Goal: Contribute content: Add original content to the website for others to see

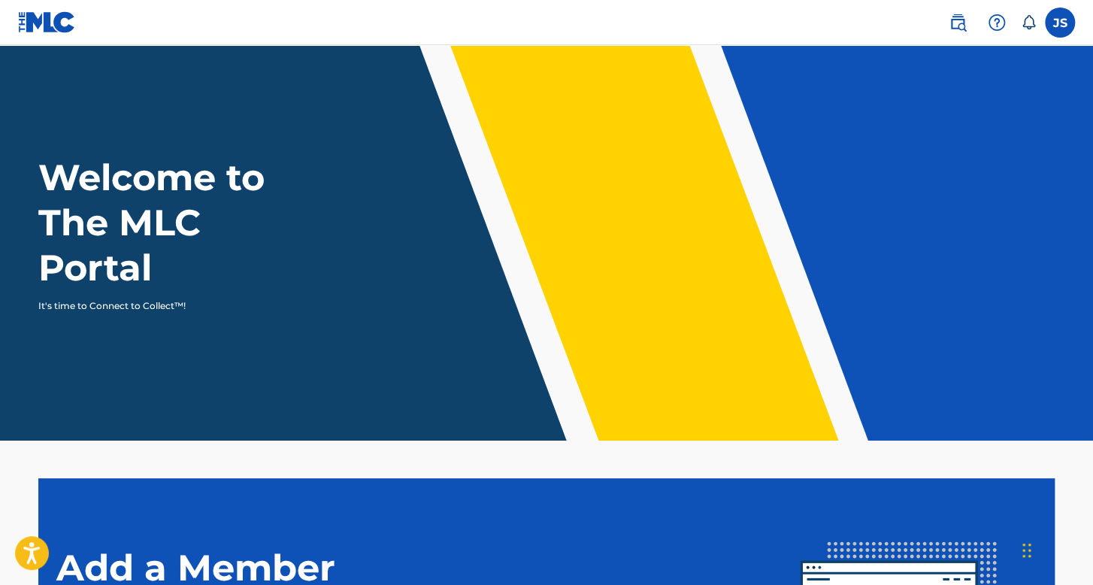
click at [1070, 24] on label at bounding box center [1059, 23] width 30 height 30
click at [1059, 23] on input "JS Josué Sánchez Bustos josuesanchezplataformas@gmail.com Notification Preferen…" at bounding box center [1059, 23] width 0 height 0
click at [1062, 24] on label at bounding box center [1059, 23] width 30 height 30
click at [1059, 23] on input "JS Josué Sánchez Bustos josuesanchezplataformas@gmail.com Notification Preferen…" at bounding box center [1059, 23] width 0 height 0
click at [968, 29] on link at bounding box center [957, 23] width 30 height 30
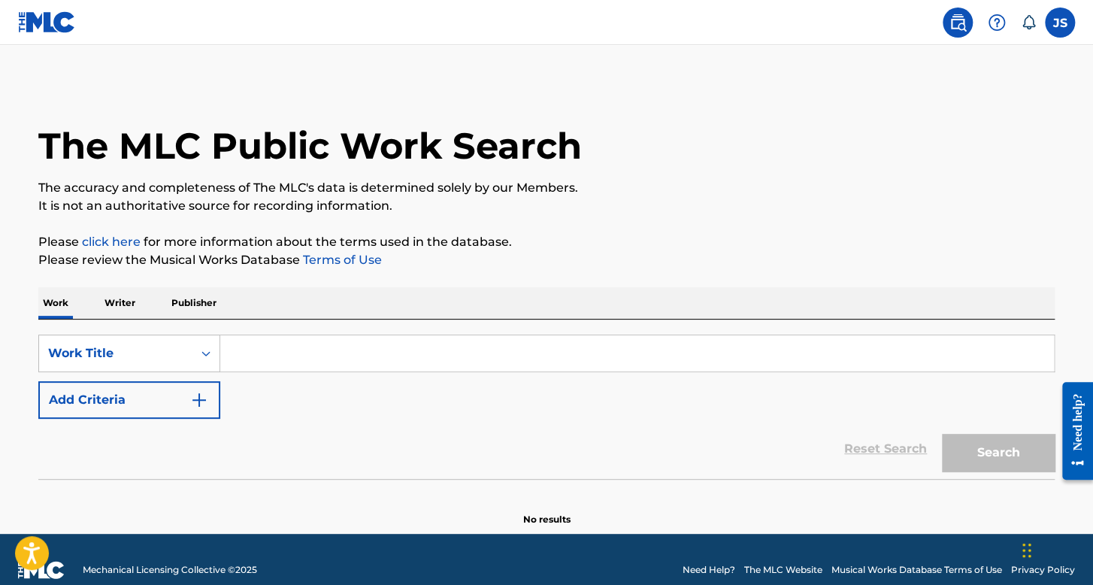
click at [984, 26] on div at bounding box center [996, 23] width 30 height 30
click at [966, 72] on link "Contact us" at bounding box center [996, 63] width 128 height 36
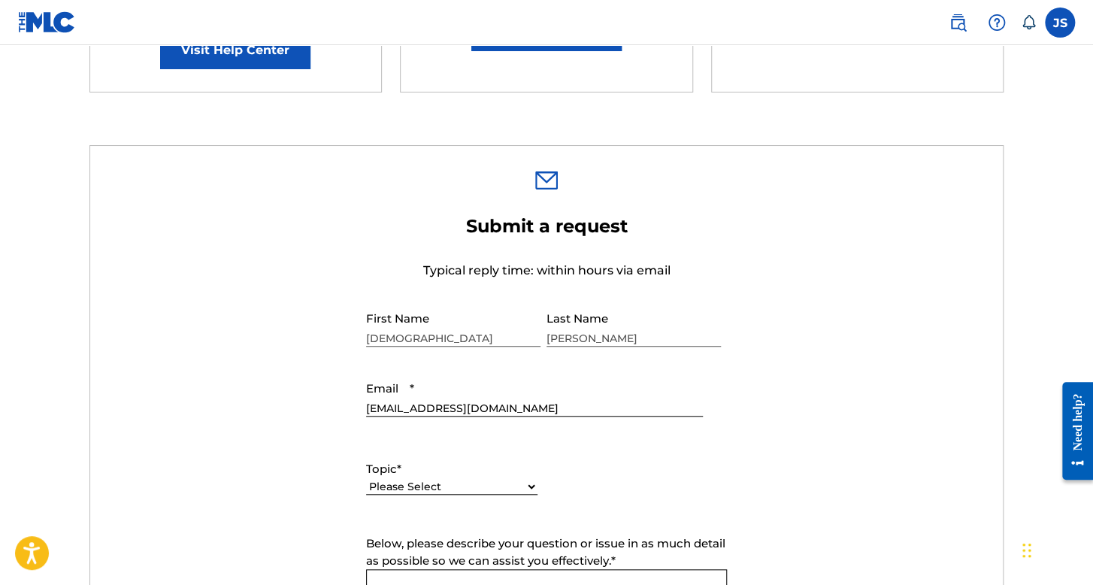
scroll to position [205, 0]
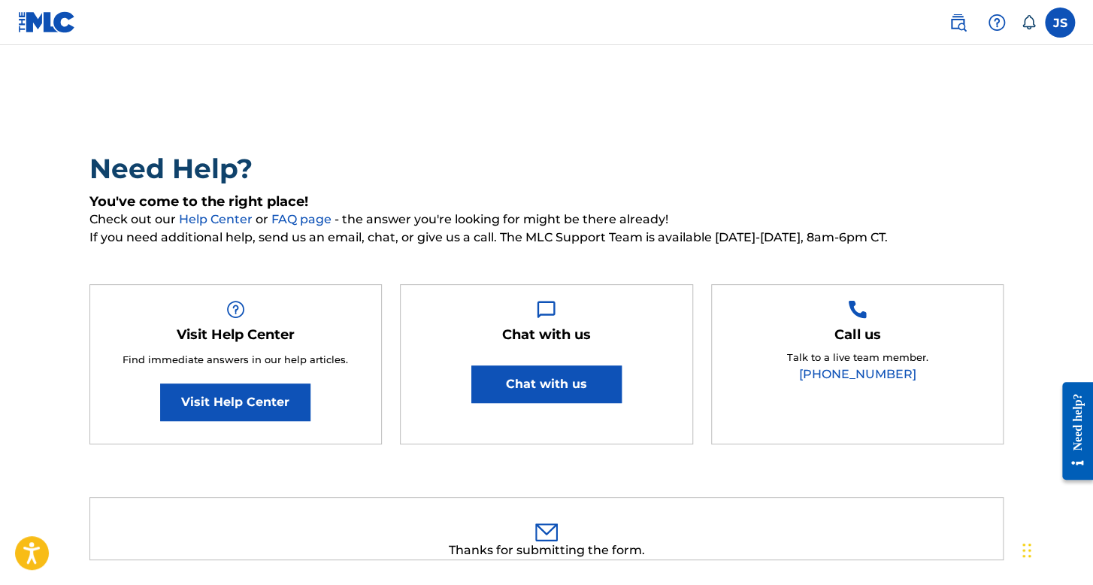
scroll to position [21, 0]
click at [1064, 14] on label at bounding box center [1059, 23] width 30 height 30
click at [1059, 23] on input "JS Josué Sánchez Bustos josuesanchezplataformas@gmail.com Notification Preferen…" at bounding box center [1059, 23] width 0 height 0
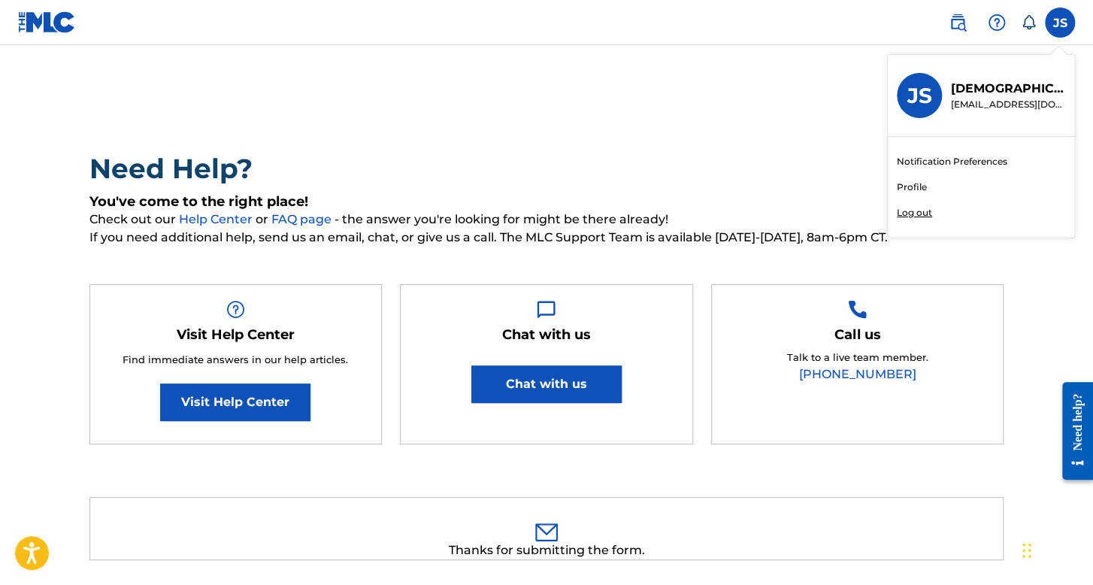
click at [917, 213] on p "Log out" at bounding box center [913, 213] width 35 height 14
click at [1059, 23] on input "JS Josué Sánchez Bustos josuesanchezplataformas@gmail.com Notification Preferen…" at bounding box center [1059, 23] width 0 height 0
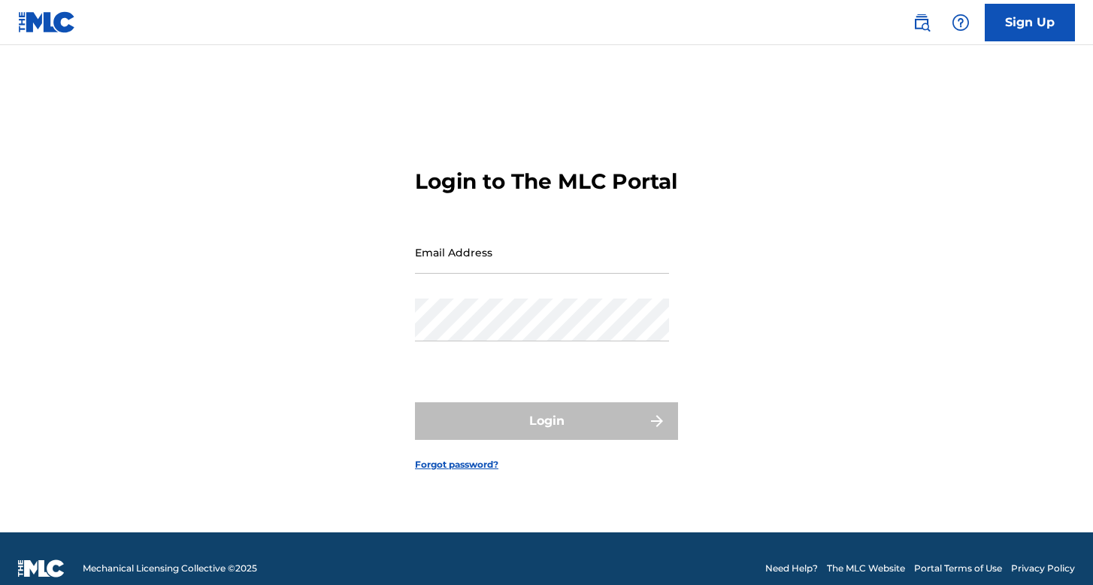
drag, startPoint x: 0, startPoint y: 0, endPoint x: 510, endPoint y: 278, distance: 581.0
click at [490, 255] on input "Email Address" at bounding box center [542, 252] width 254 height 43
click at [574, 274] on input "Email Address" at bounding box center [542, 252] width 254 height 43
type input "[EMAIL_ADDRESS][DOMAIN_NAME]"
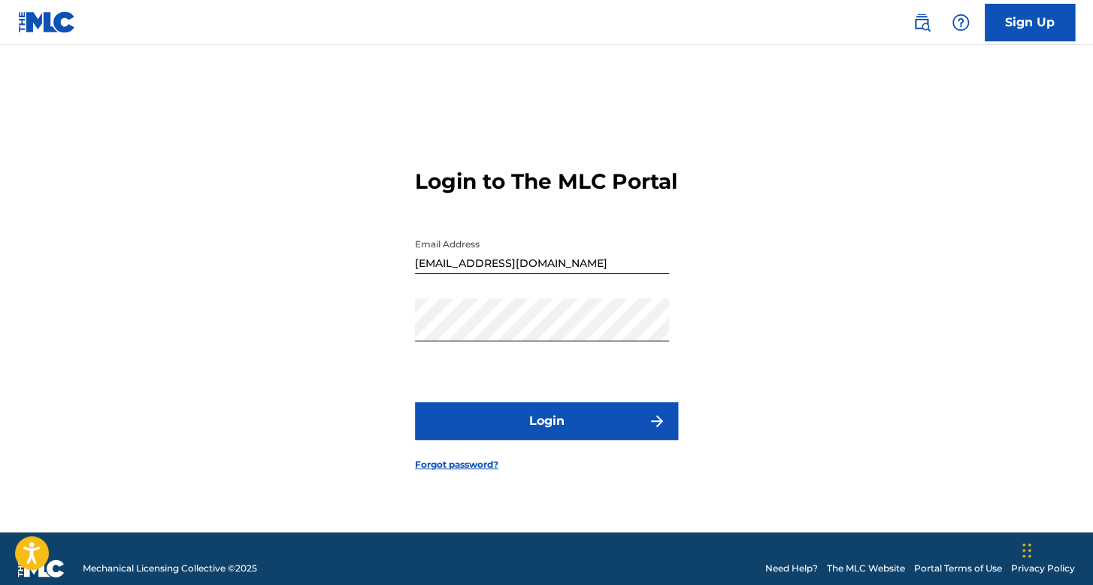
click at [472, 434] on button "Login" at bounding box center [546, 421] width 263 height 38
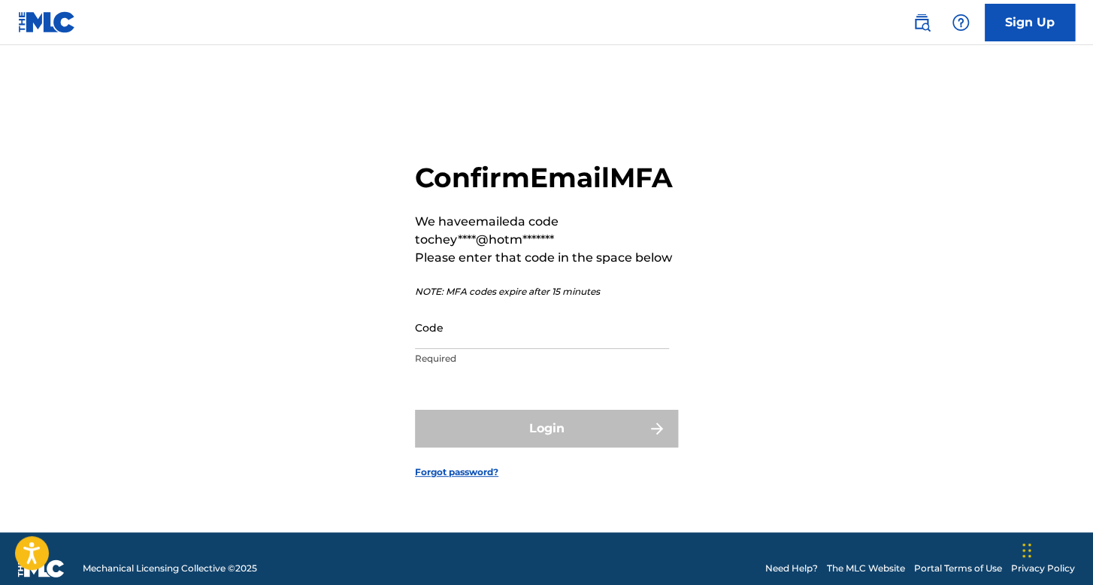
click at [507, 365] on div "Code Required" at bounding box center [542, 340] width 254 height 68
click at [511, 349] on input "Code" at bounding box center [542, 327] width 254 height 43
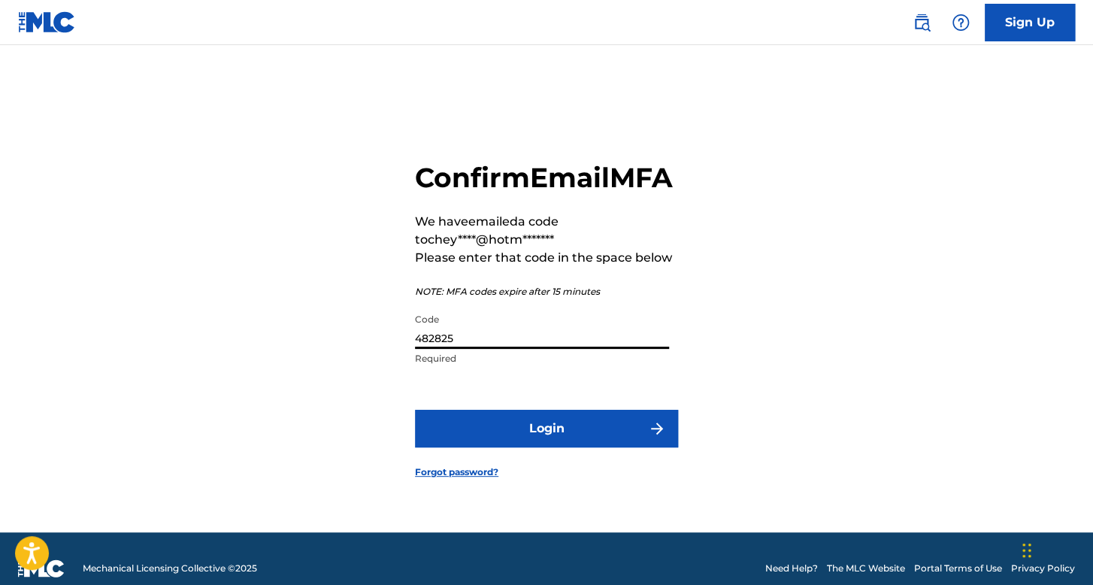
type input "482825"
click at [588, 447] on button "Login" at bounding box center [546, 429] width 263 height 38
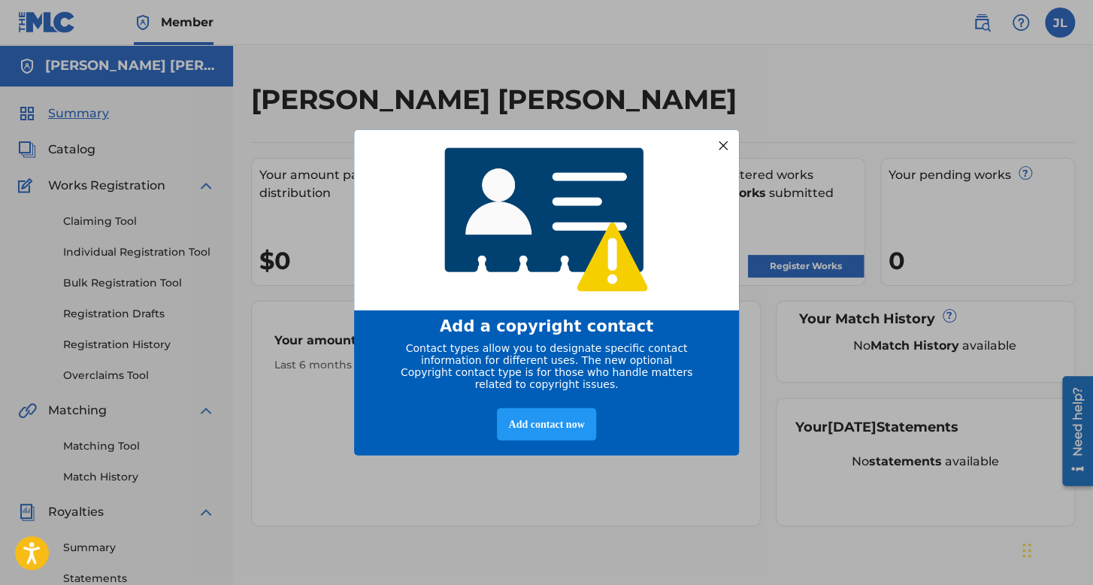
click at [724, 143] on div at bounding box center [723, 145] width 20 height 20
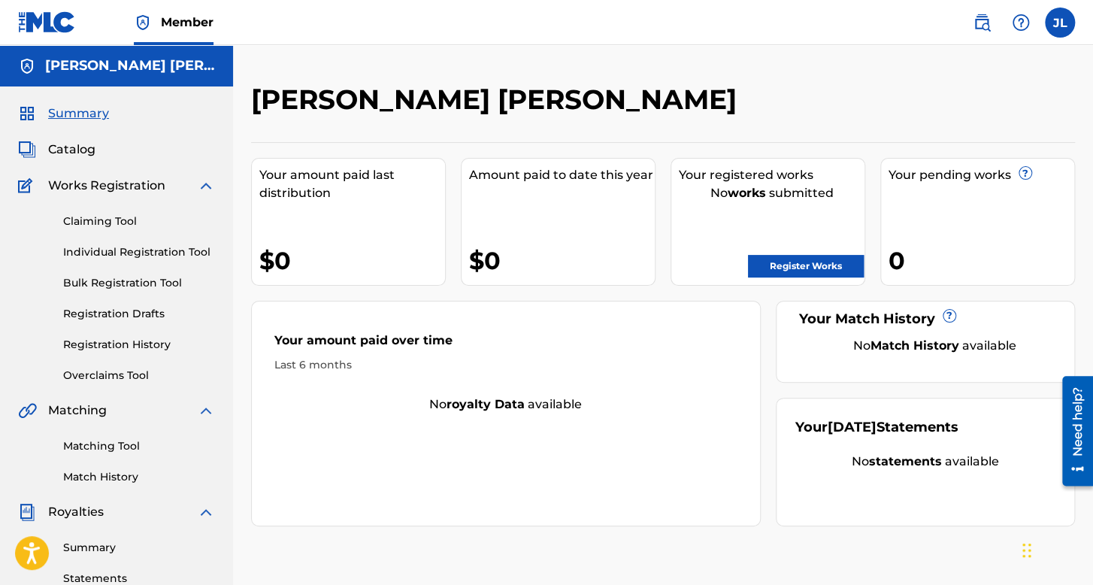
click at [1061, 16] on label at bounding box center [1059, 23] width 30 height 30
click at [1059, 23] on input "JL [PERSON_NAME] [PERSON_NAME] [EMAIL_ADDRESS][DOMAIN_NAME] Notification Prefer…" at bounding box center [1059, 23] width 0 height 0
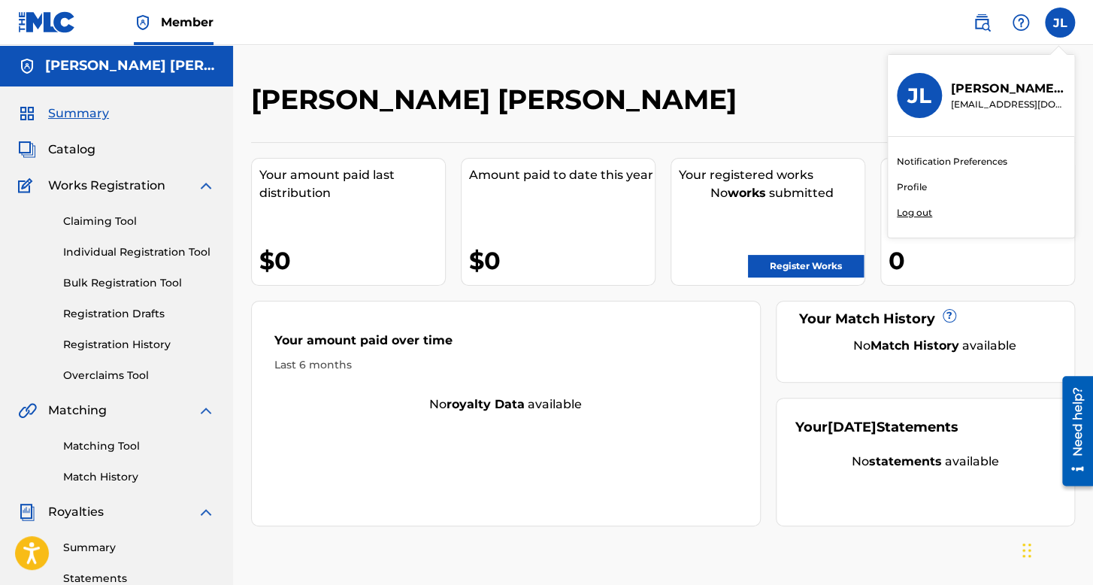
click at [918, 186] on link "Profile" at bounding box center [911, 187] width 30 height 14
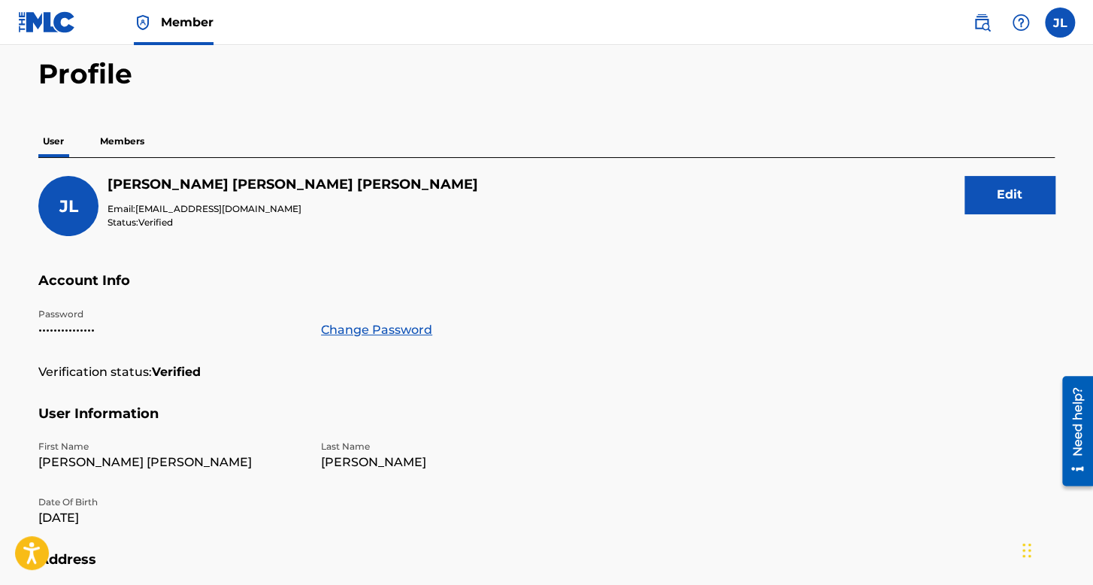
scroll to position [150, 0]
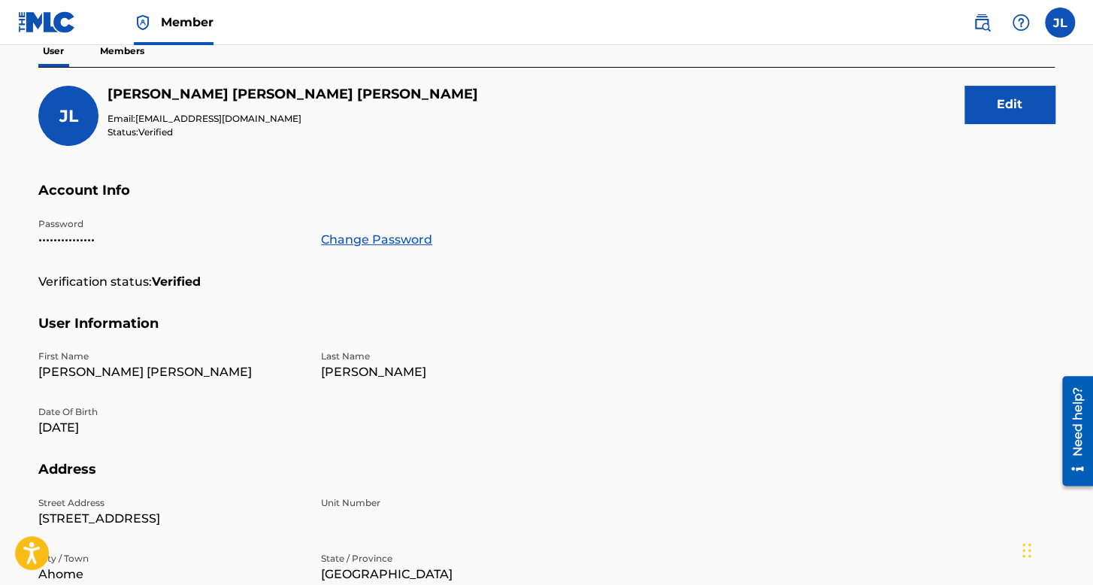
click at [975, 101] on button "Edit" at bounding box center [1009, 105] width 90 height 38
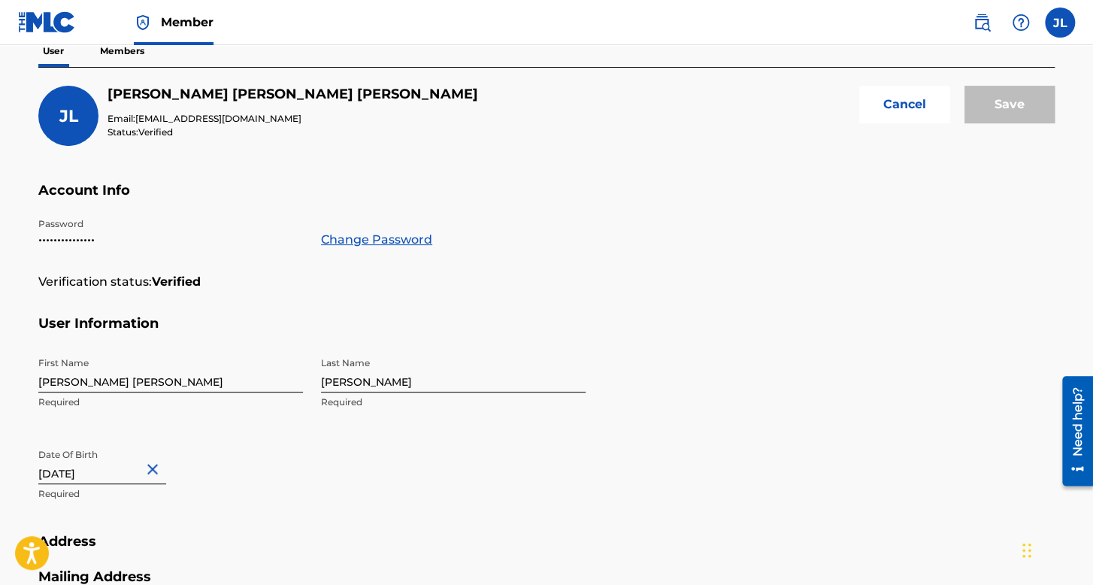
scroll to position [301, 0]
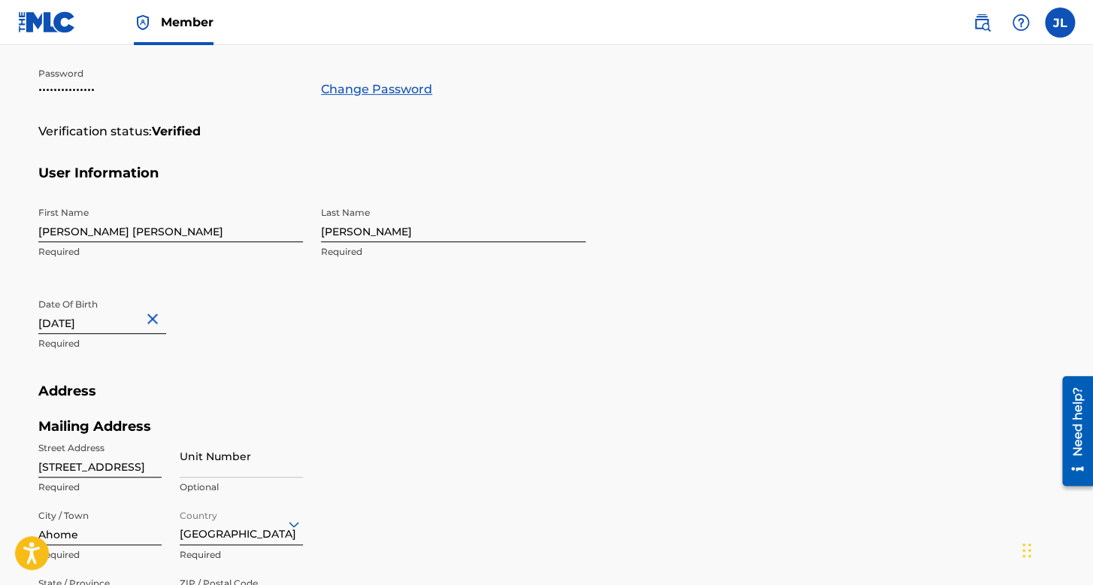
click at [403, 226] on input "[PERSON_NAME]" at bounding box center [453, 220] width 264 height 43
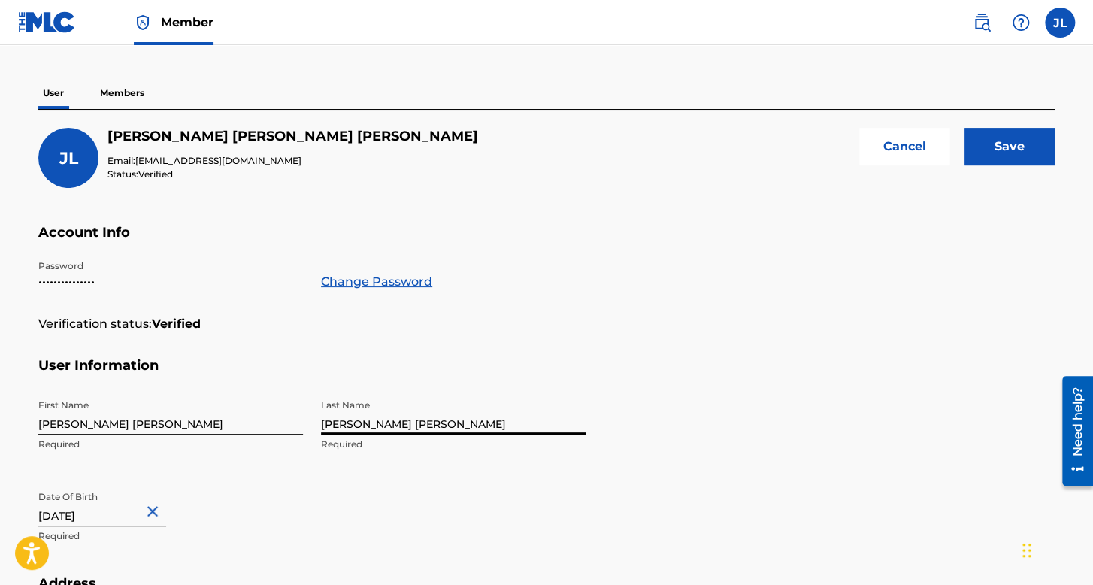
scroll to position [0, 0]
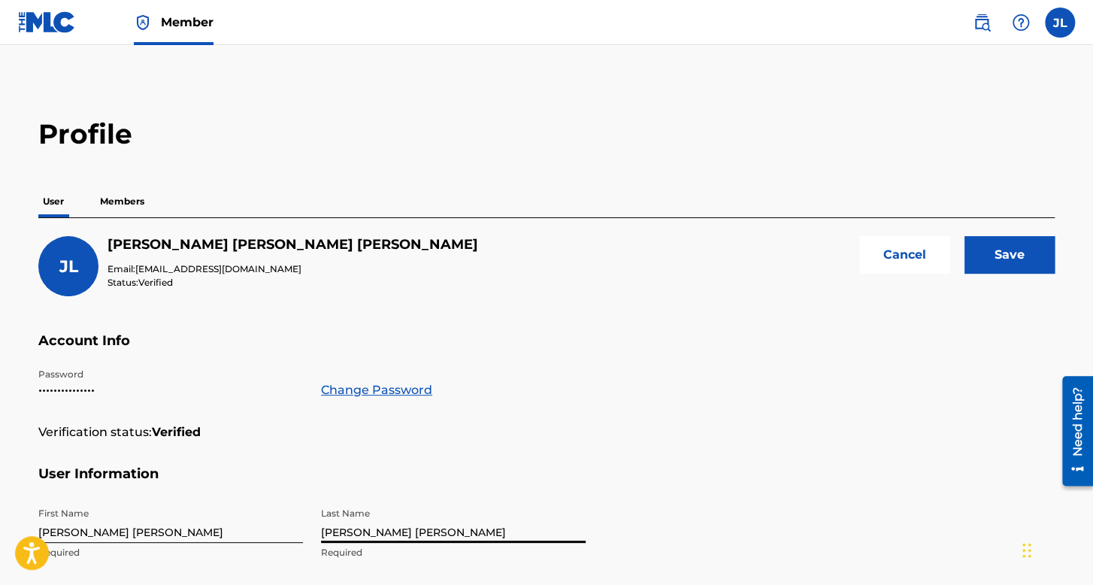
type input "[PERSON_NAME] [PERSON_NAME]"
click at [1012, 258] on input "Save" at bounding box center [1009, 255] width 90 height 38
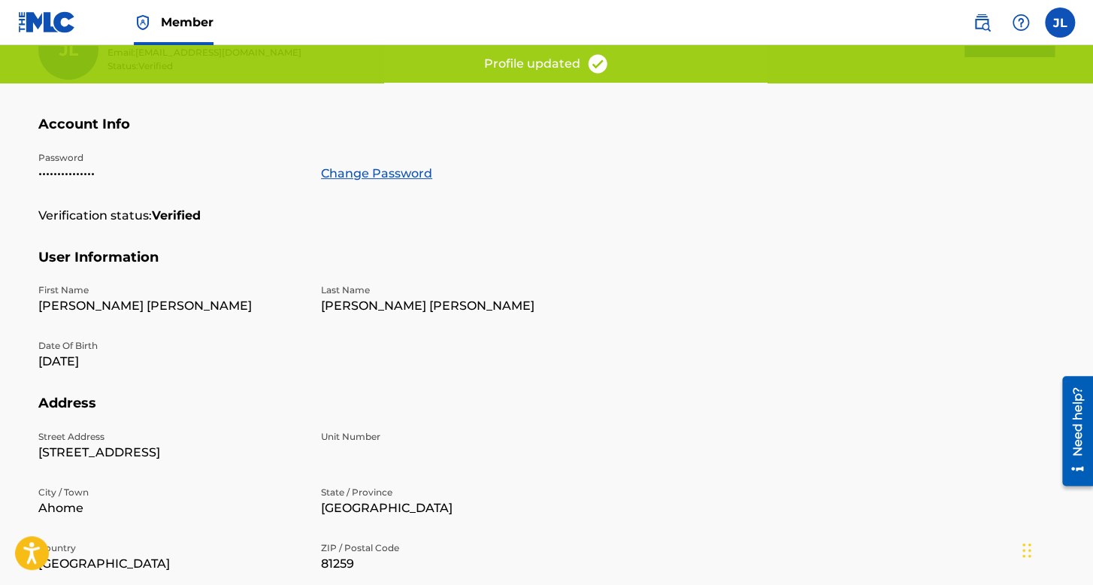
scroll to position [301, 0]
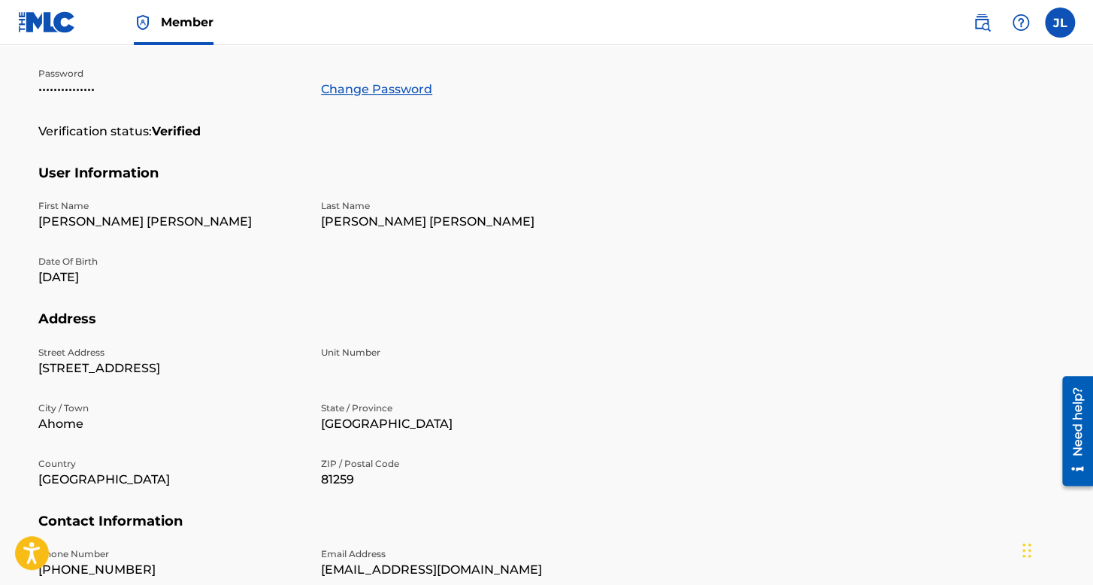
click at [39, 11] on img at bounding box center [47, 22] width 58 height 22
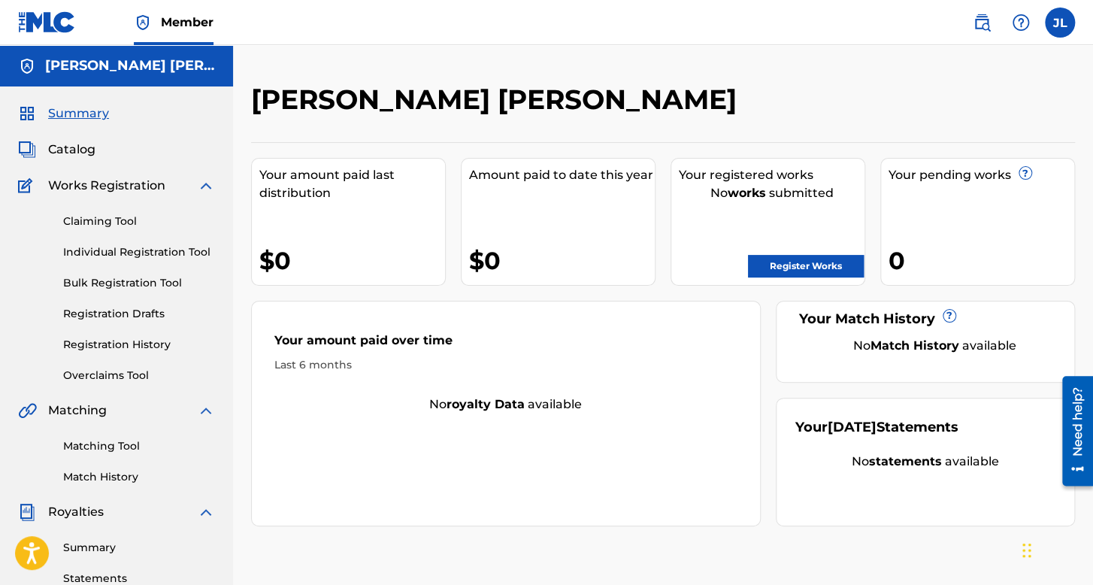
click at [71, 156] on span "Catalog" at bounding box center [71, 150] width 47 height 18
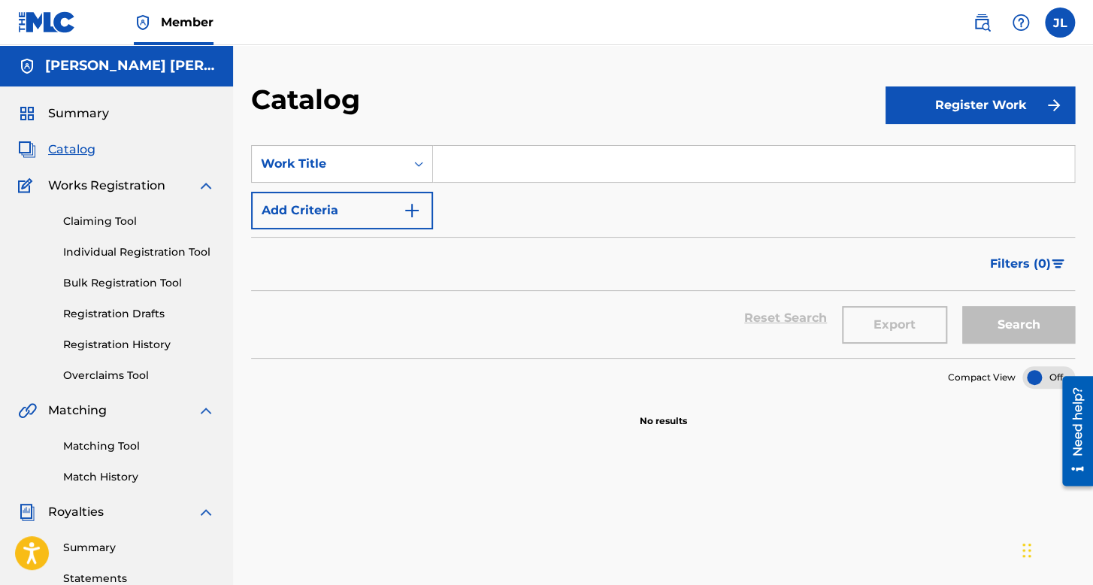
click at [82, 103] on div "Summary Catalog Works Registration Claiming Tool Individual Registration Tool B…" at bounding box center [116, 472] width 233 height 773
click at [86, 122] on span "Summary" at bounding box center [78, 113] width 61 height 18
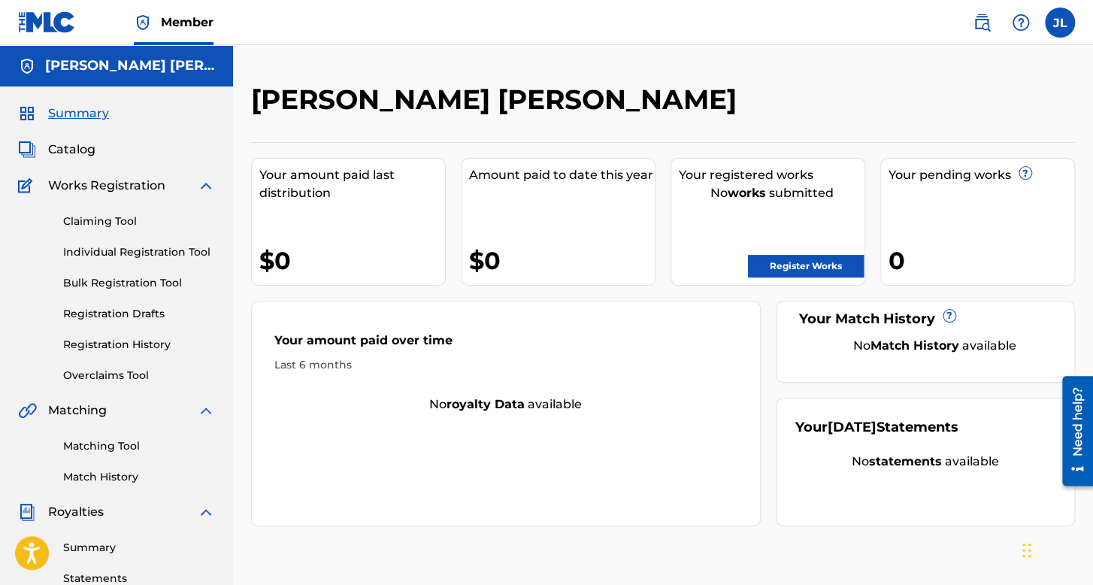
click at [132, 255] on link "Individual Registration Tool" at bounding box center [139, 252] width 152 height 16
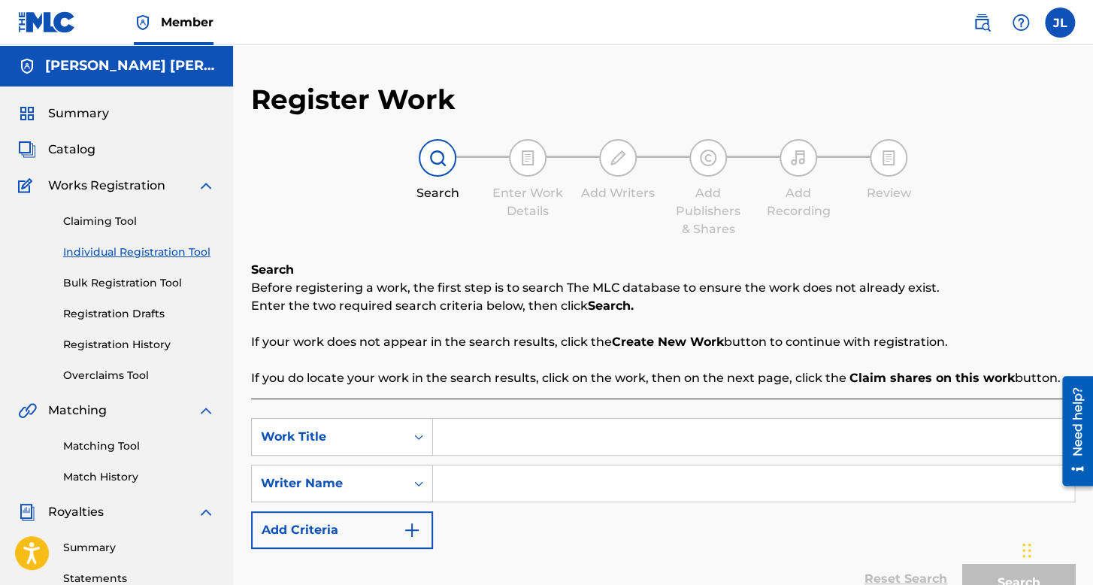
click at [138, 349] on link "Registration History" at bounding box center [139, 345] width 152 height 16
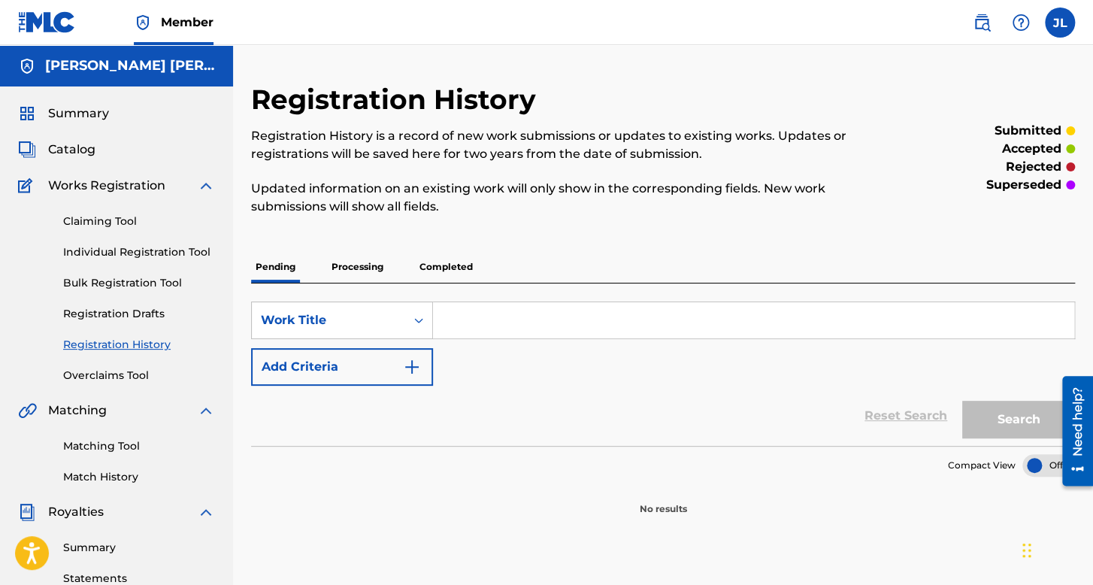
click at [148, 251] on link "Individual Registration Tool" at bounding box center [139, 252] width 152 height 16
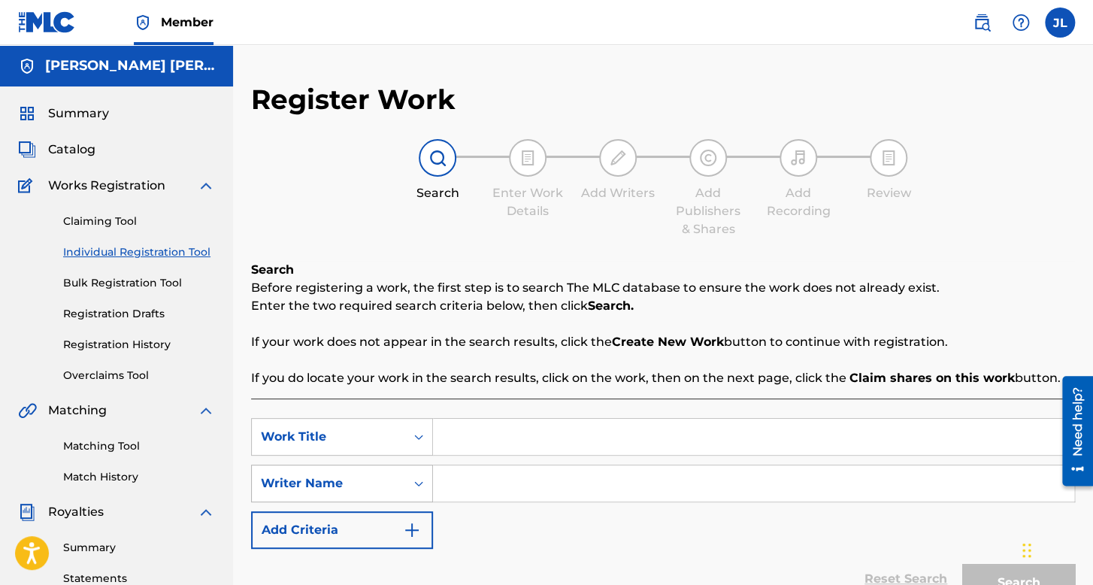
scroll to position [150, 0]
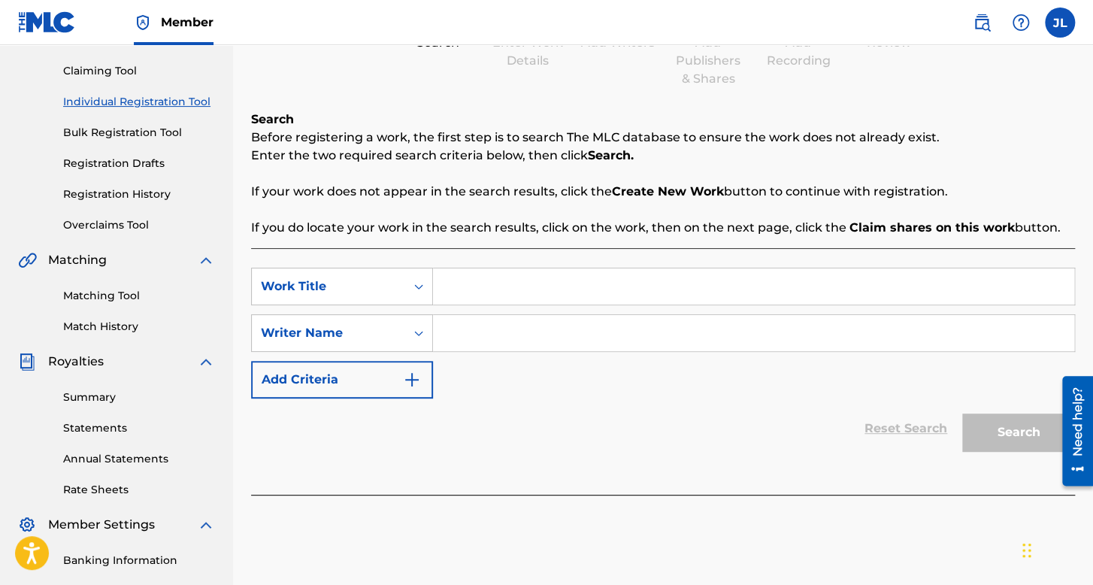
click at [450, 298] on input "Search Form" at bounding box center [753, 286] width 641 height 36
type input "Viejo Lobo de Caberna"
click at [547, 328] on input "Search Form" at bounding box center [753, 333] width 641 height 36
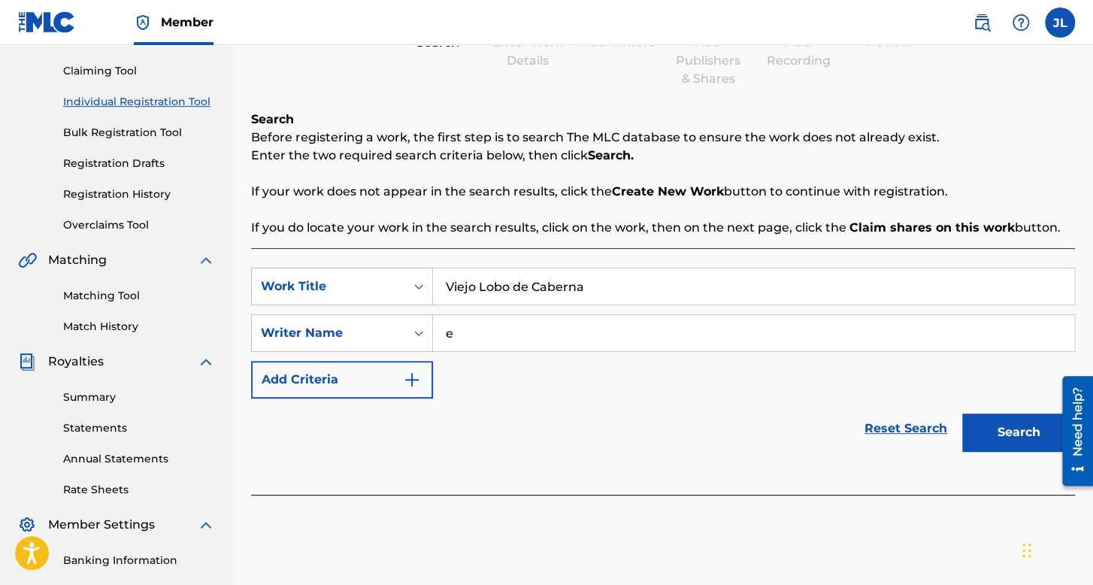
type input "e"
click at [962, 413] on button "Search" at bounding box center [1018, 432] width 113 height 38
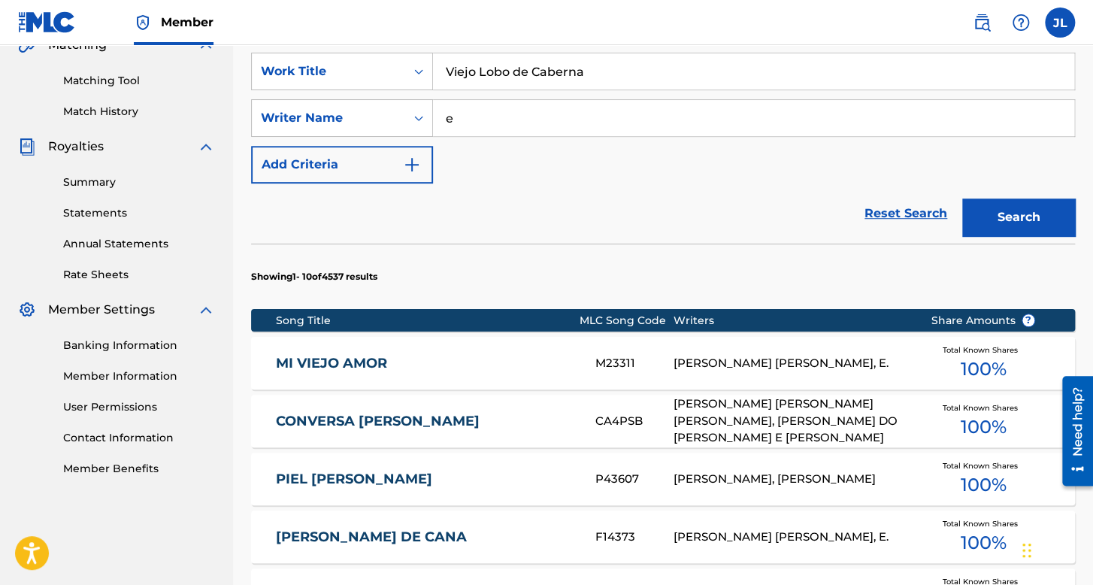
scroll to position [277, 0]
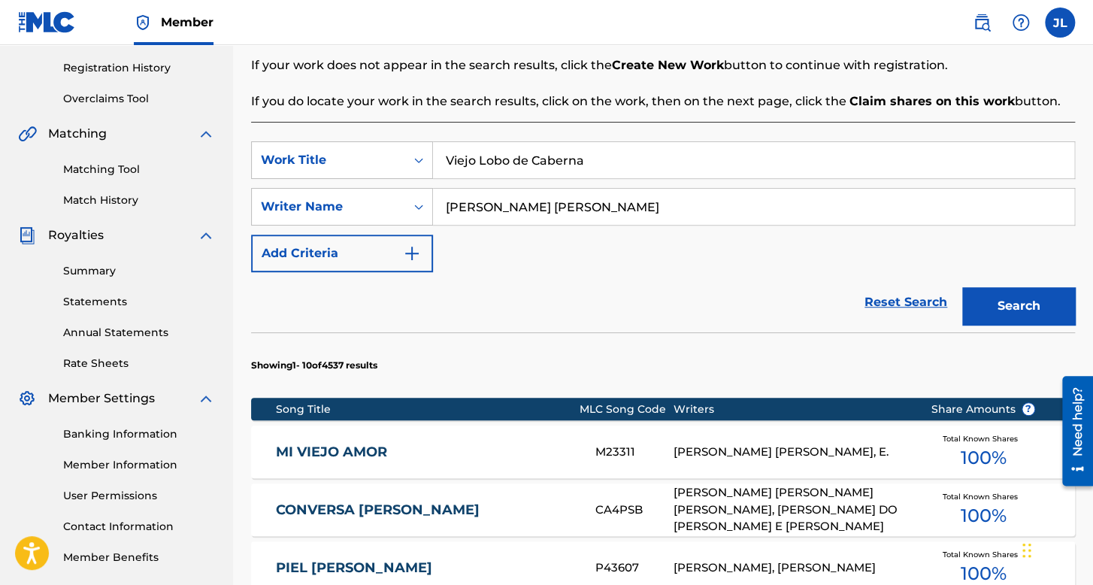
type input "[PERSON_NAME] [PERSON_NAME]"
click at [962, 287] on button "Search" at bounding box center [1018, 306] width 113 height 38
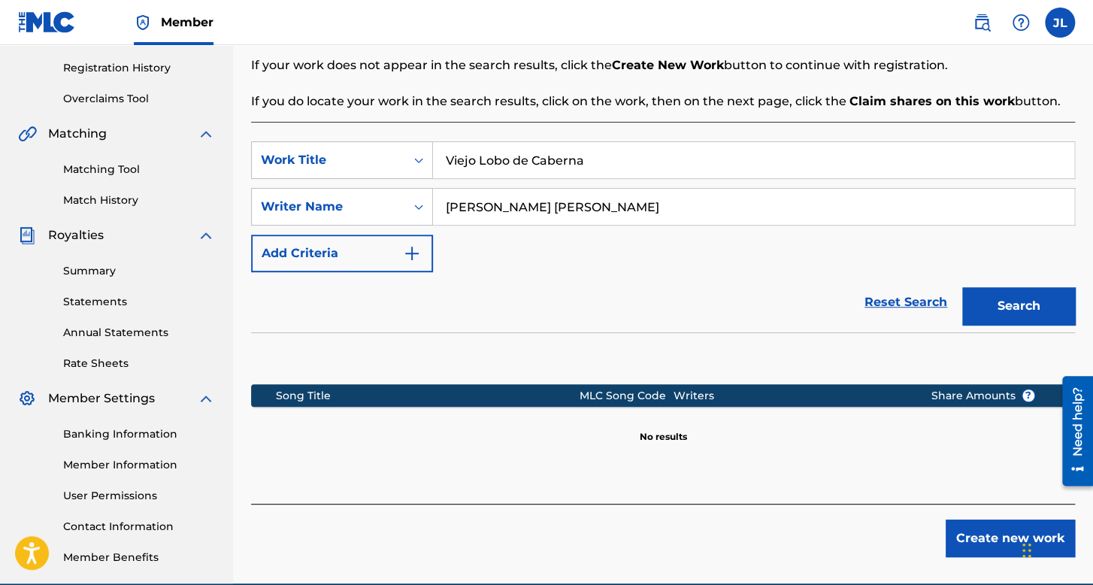
click at [1022, 307] on button "Search" at bounding box center [1018, 306] width 113 height 38
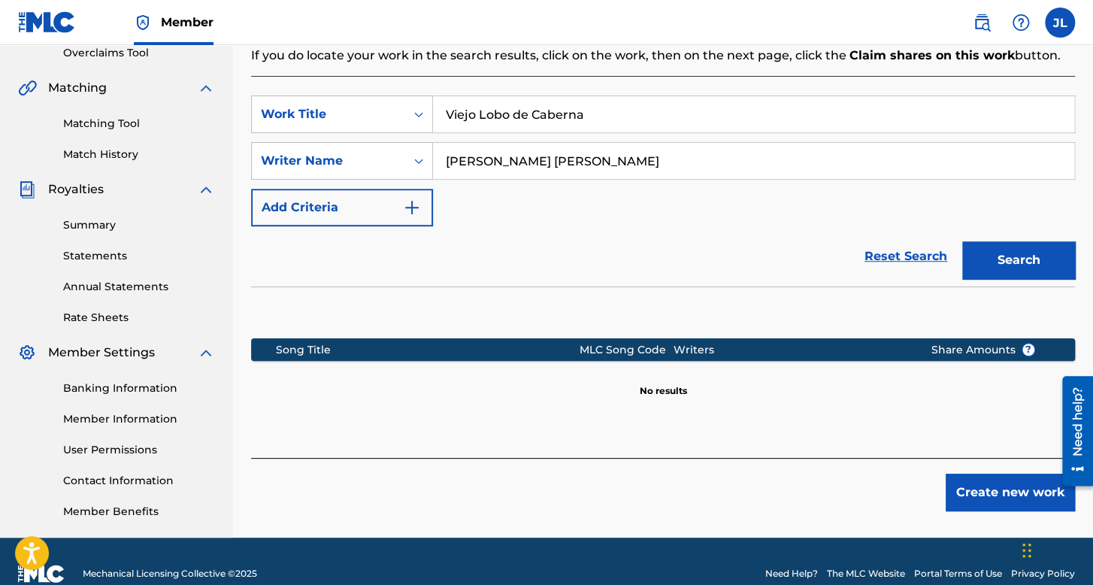
scroll to position [347, 0]
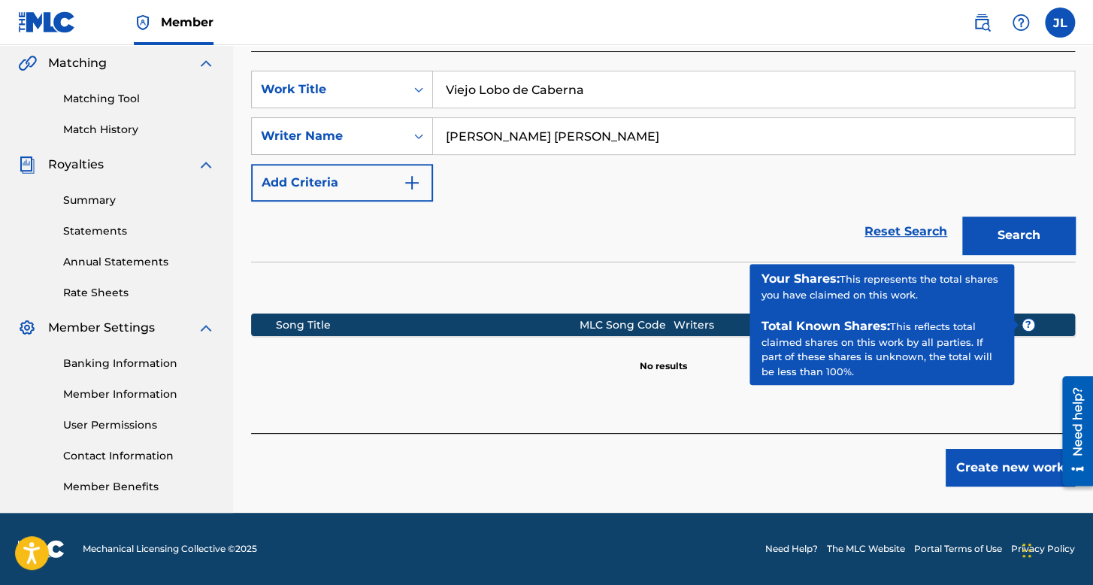
click at [1020, 464] on button "Create new work" at bounding box center [1009, 468] width 129 height 38
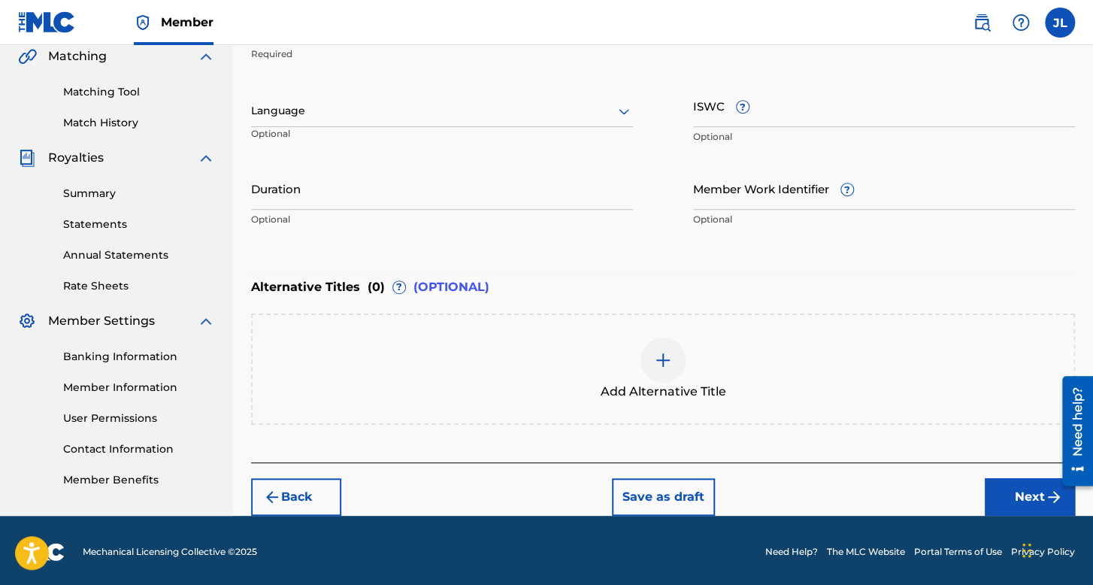
scroll to position [355, 0]
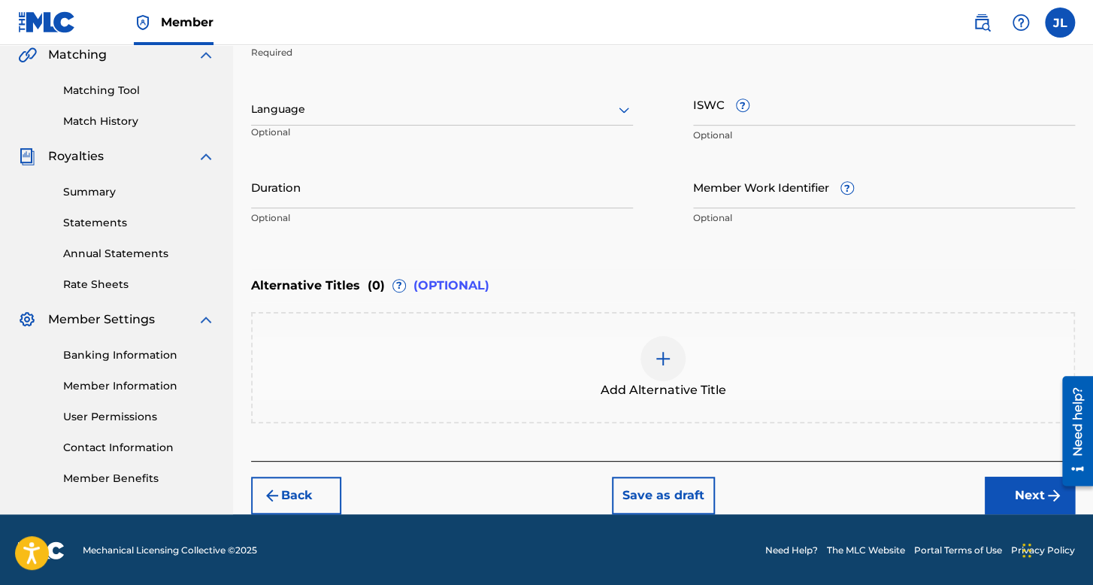
click at [373, 115] on div at bounding box center [442, 109] width 382 height 19
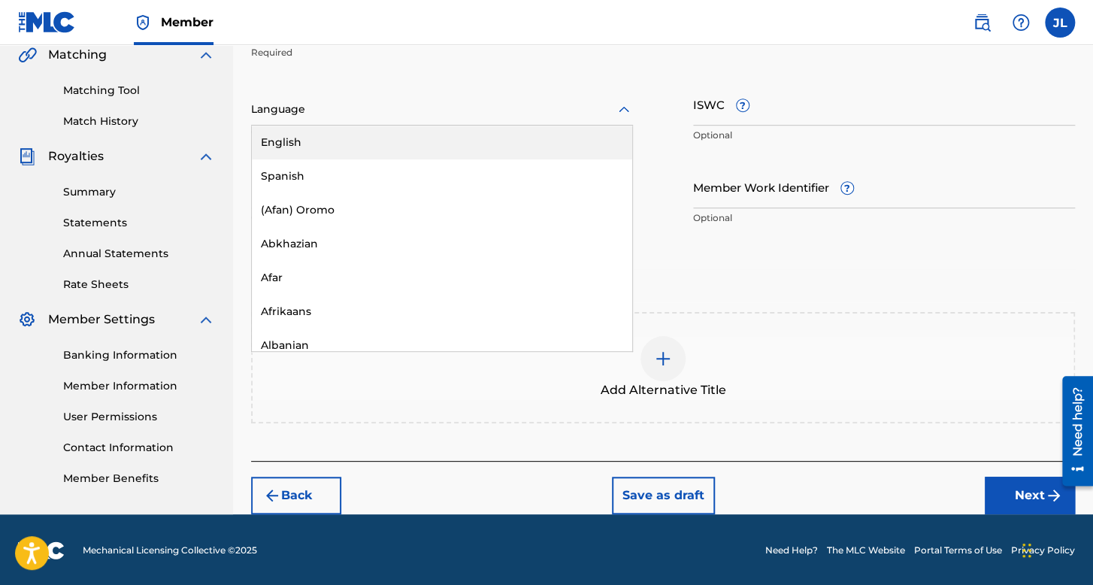
click at [349, 143] on div "English" at bounding box center [442, 142] width 380 height 34
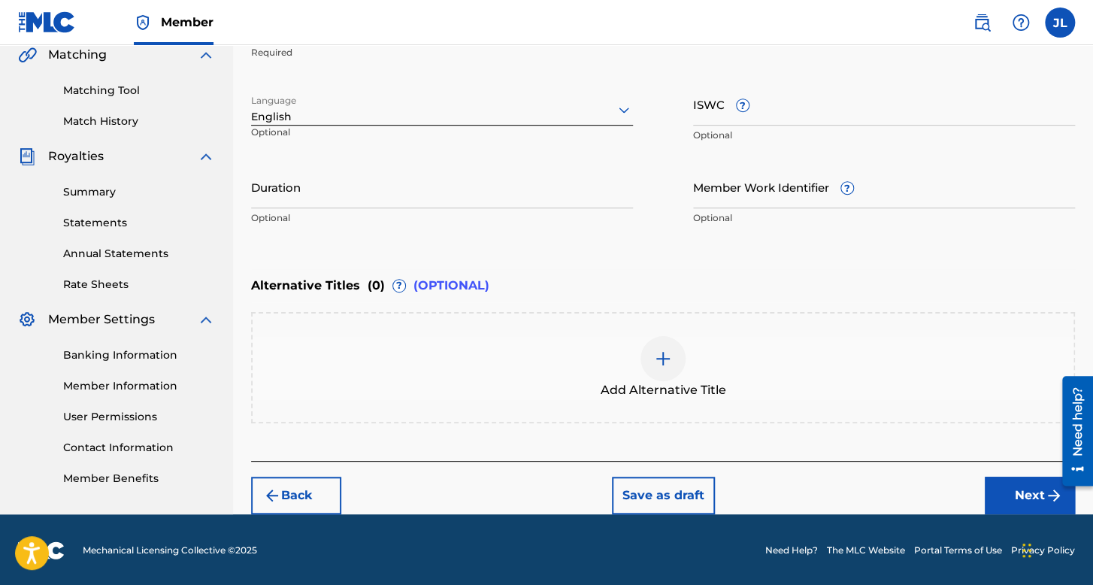
click at [361, 113] on div at bounding box center [442, 109] width 382 height 19
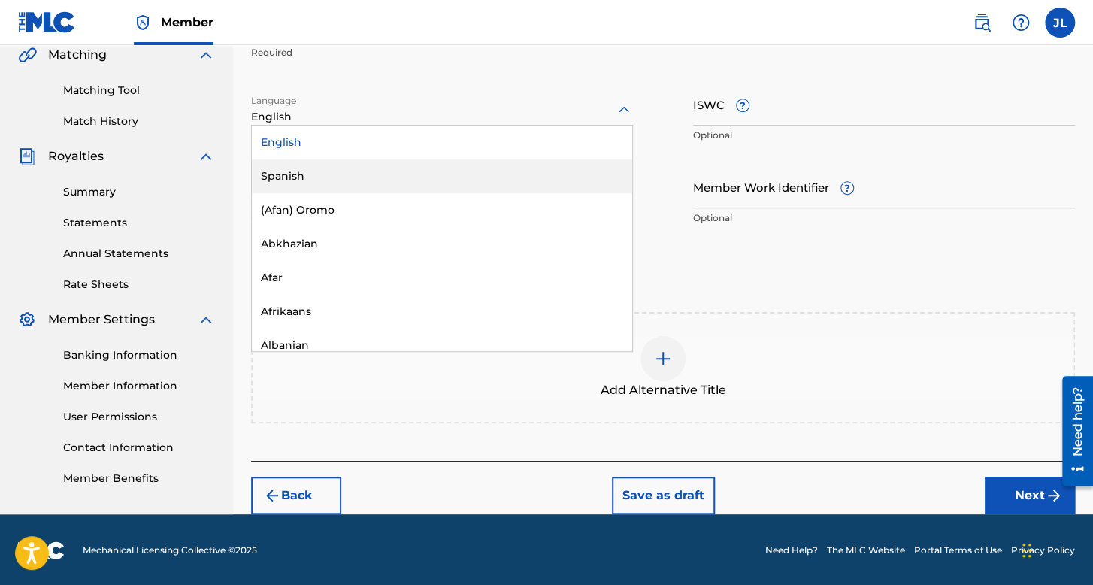
click at [349, 169] on div "Spanish" at bounding box center [442, 176] width 380 height 34
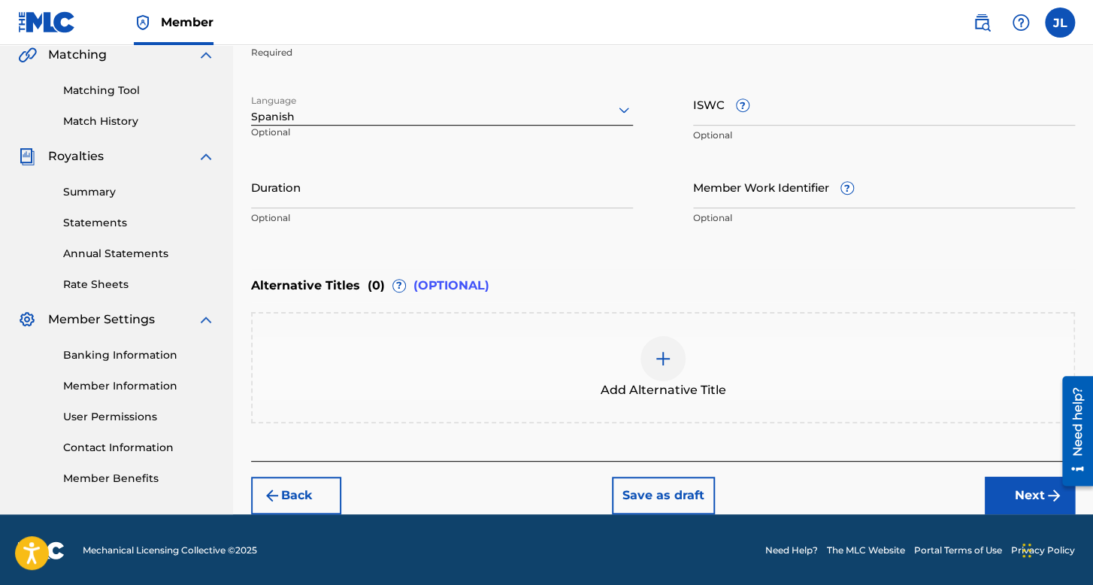
click at [349, 187] on input "Duration" at bounding box center [442, 186] width 382 height 43
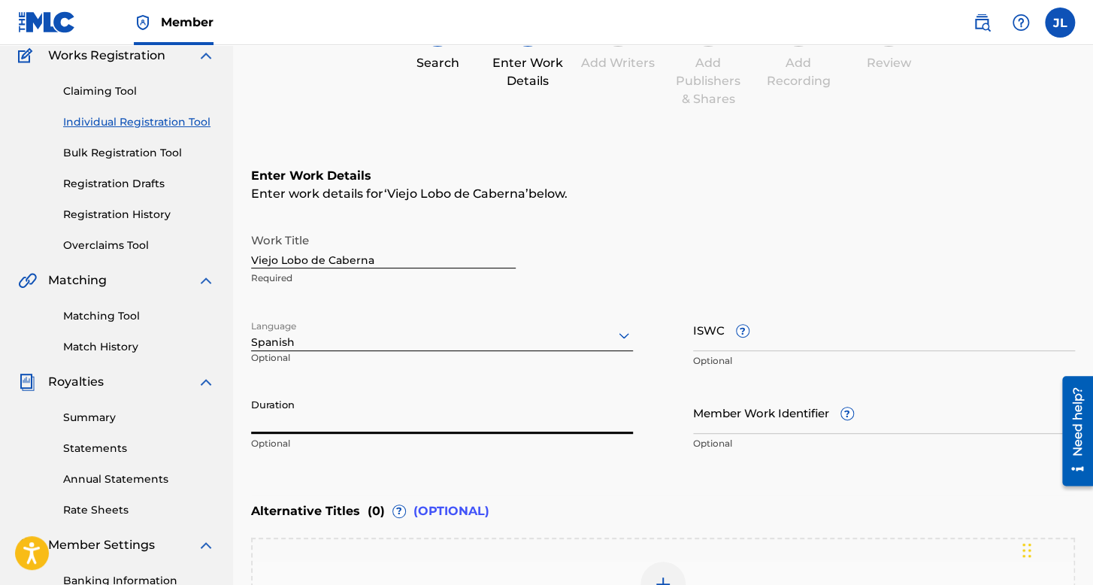
scroll to position [205, 0]
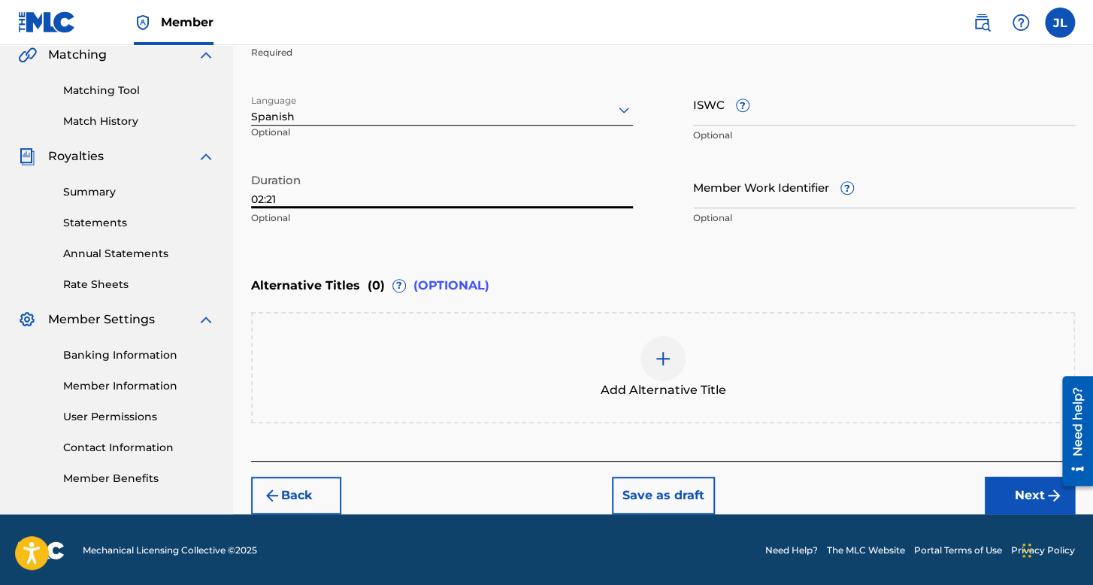
type input "02:21"
click at [1037, 484] on button "Next" at bounding box center [1029, 495] width 90 height 38
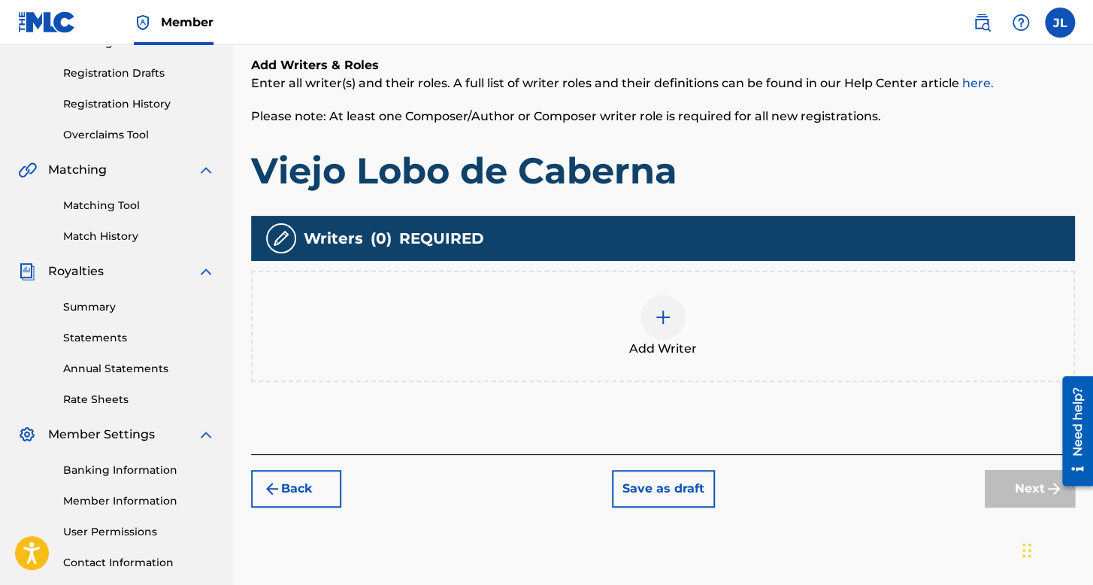
scroll to position [347, 0]
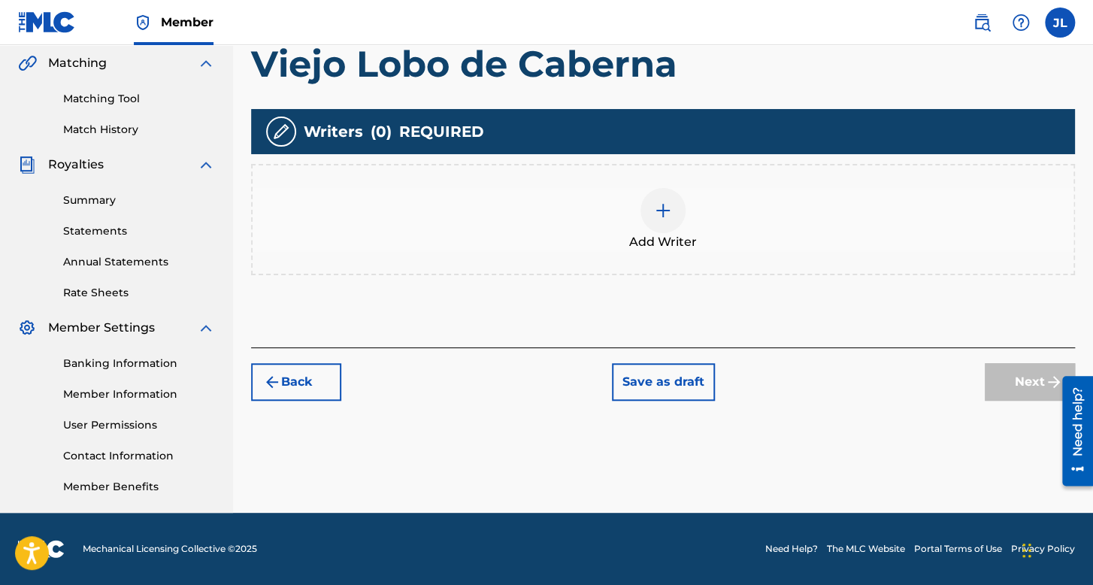
click at [683, 201] on div at bounding box center [662, 210] width 45 height 45
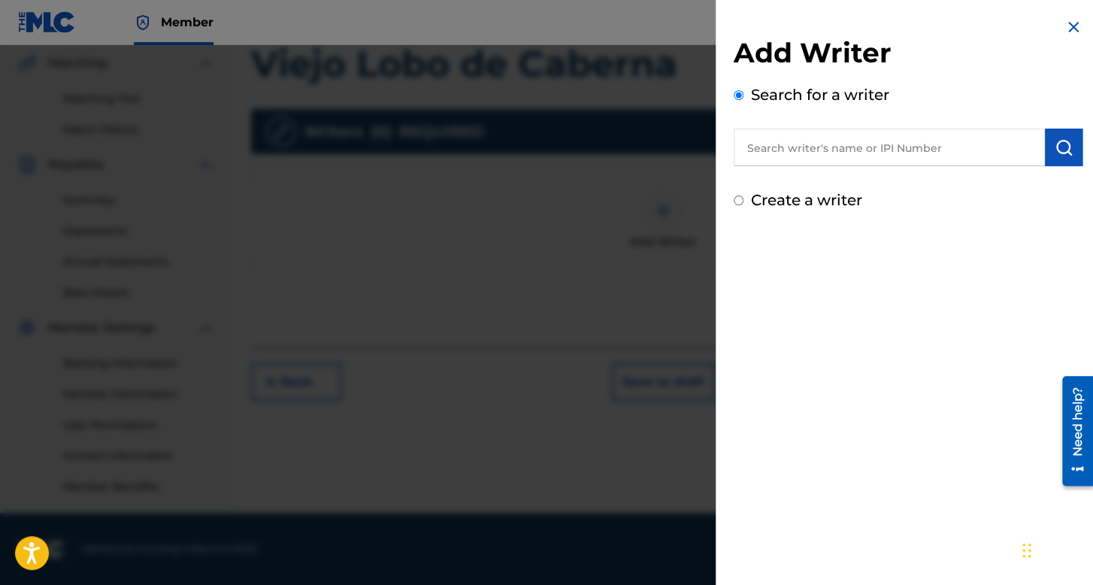
click at [736, 197] on input "Create a writer" at bounding box center [738, 200] width 10 height 10
radio input "false"
radio input "true"
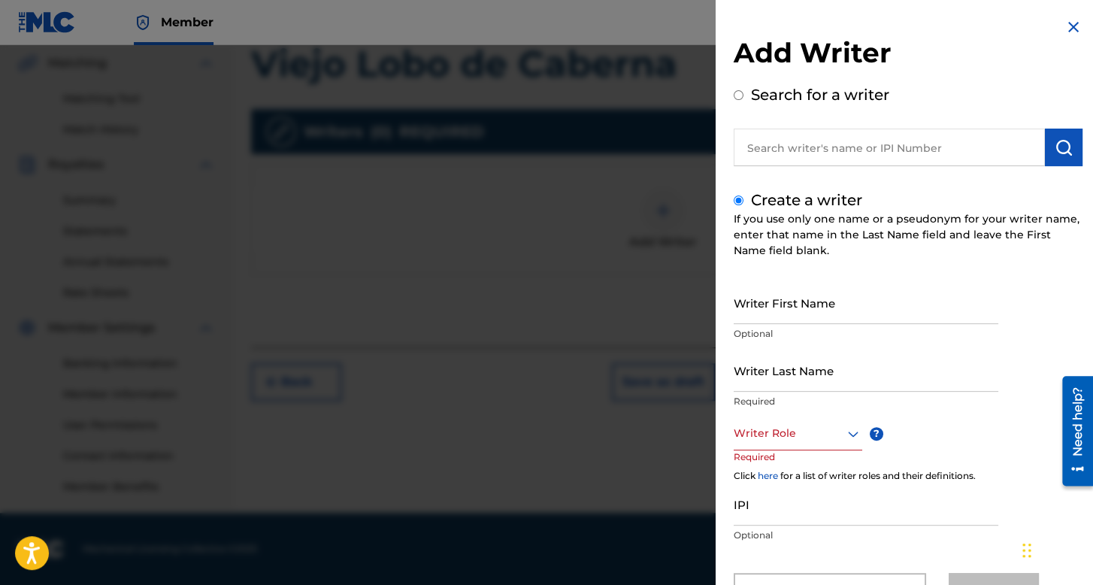
click at [755, 311] on input "Writer First Name" at bounding box center [865, 302] width 264 height 43
type input "[PERSON_NAME]"
click at [788, 365] on input "Writer Last Name" at bounding box center [865, 370] width 264 height 43
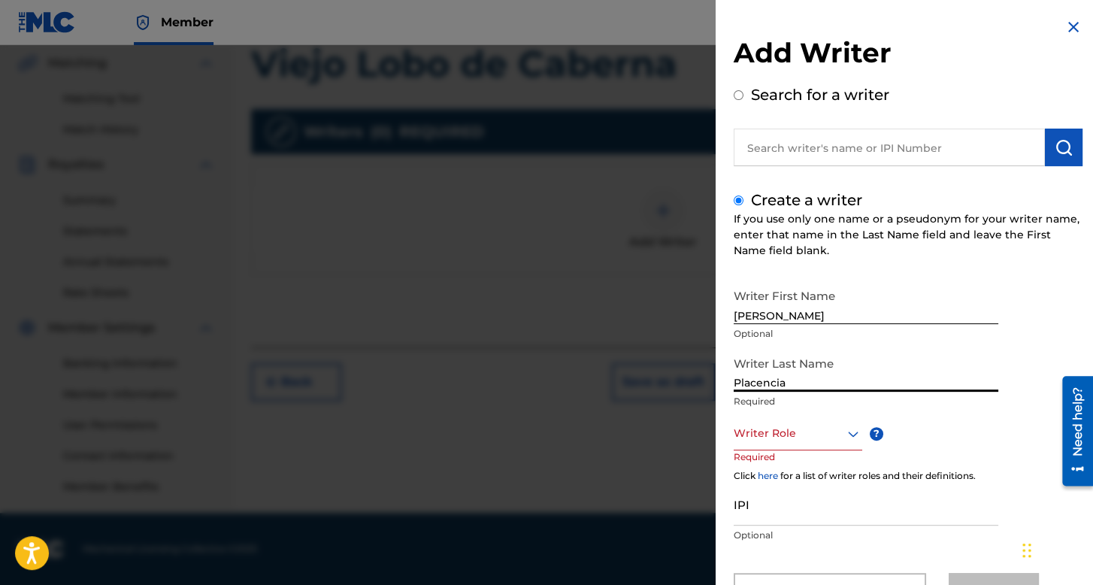
type input "Placencia"
click at [799, 425] on div "Writer Role" at bounding box center [797, 433] width 128 height 34
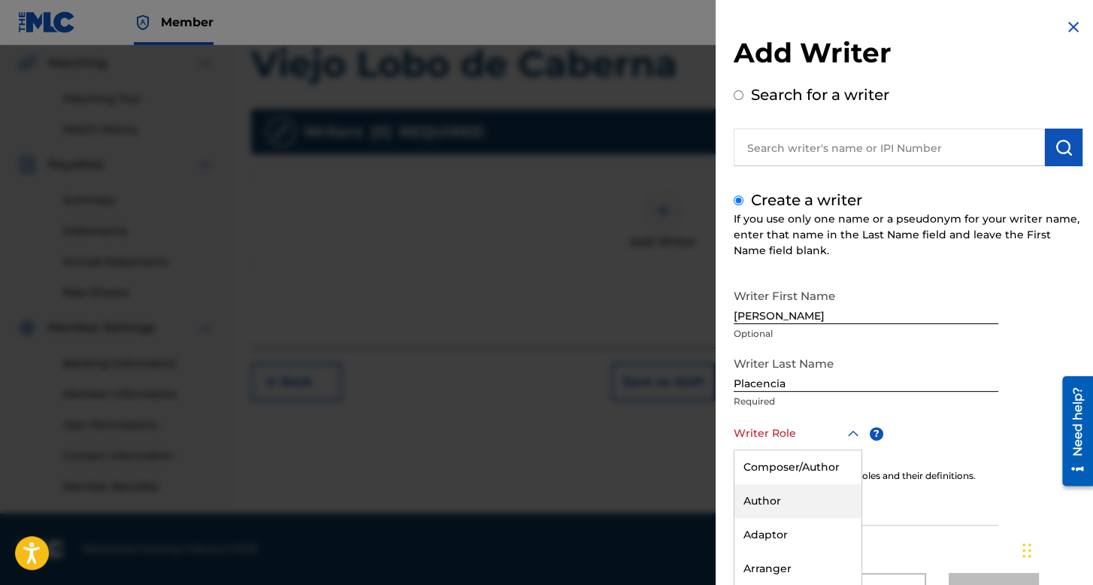
scroll to position [66, 0]
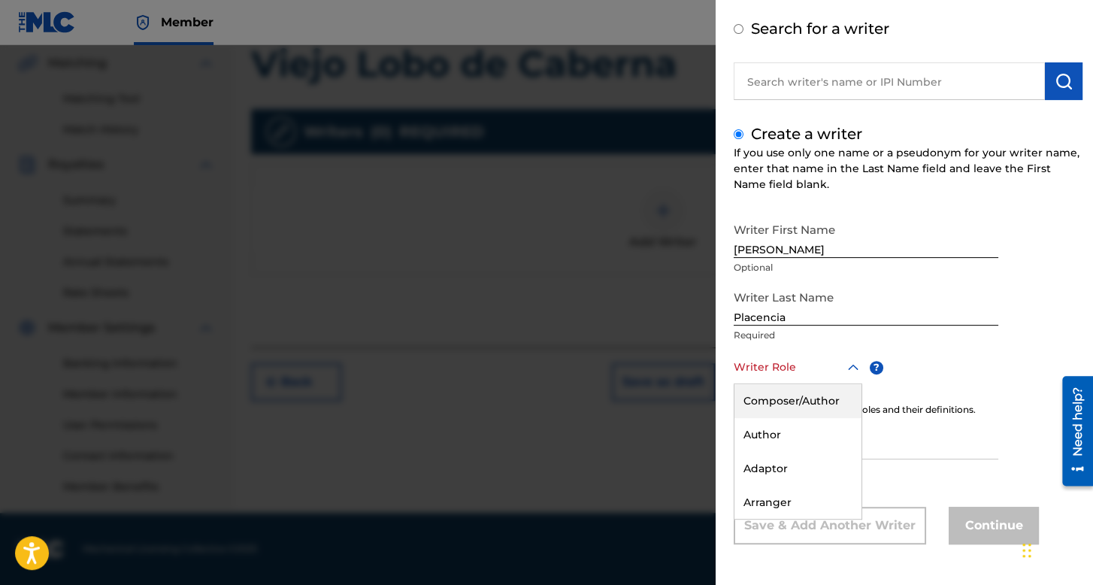
click at [797, 392] on div "Composer/Author" at bounding box center [797, 401] width 127 height 34
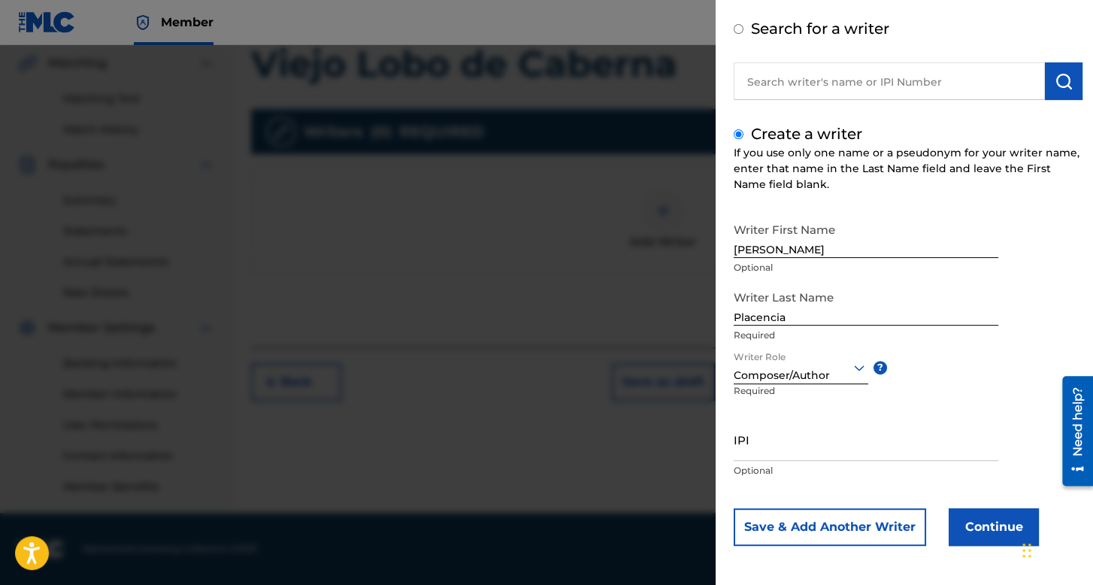
click at [954, 527] on button "Continue" at bounding box center [993, 527] width 90 height 38
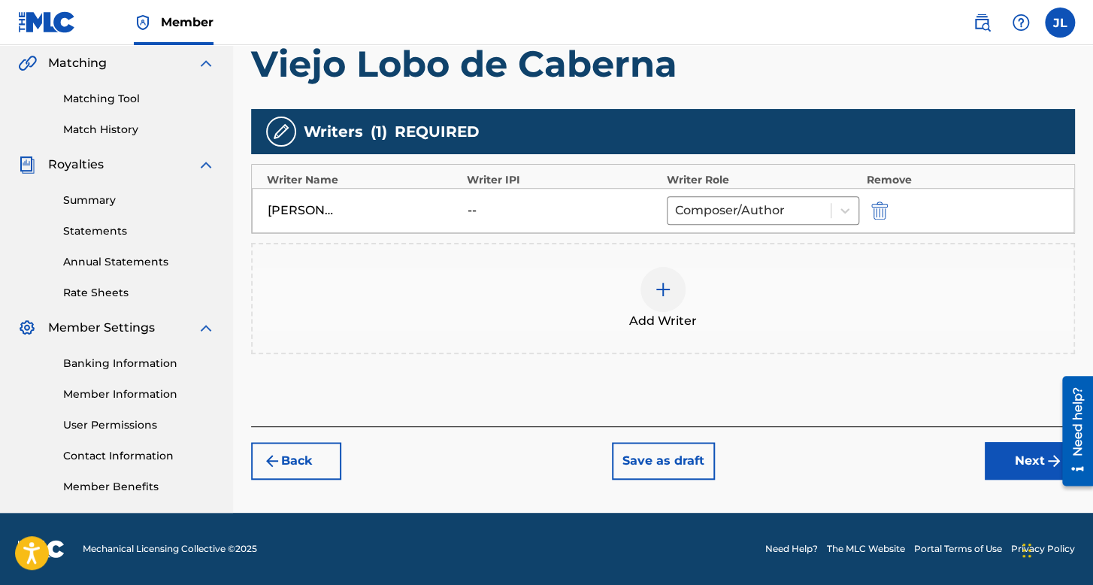
click at [1027, 455] on button "Next" at bounding box center [1029, 461] width 90 height 38
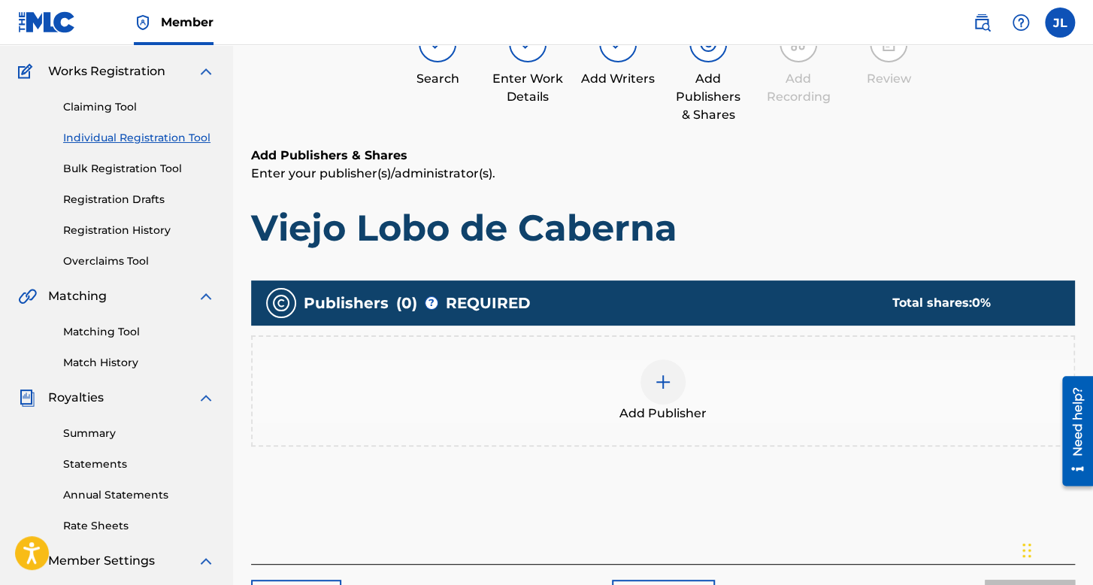
scroll to position [68, 0]
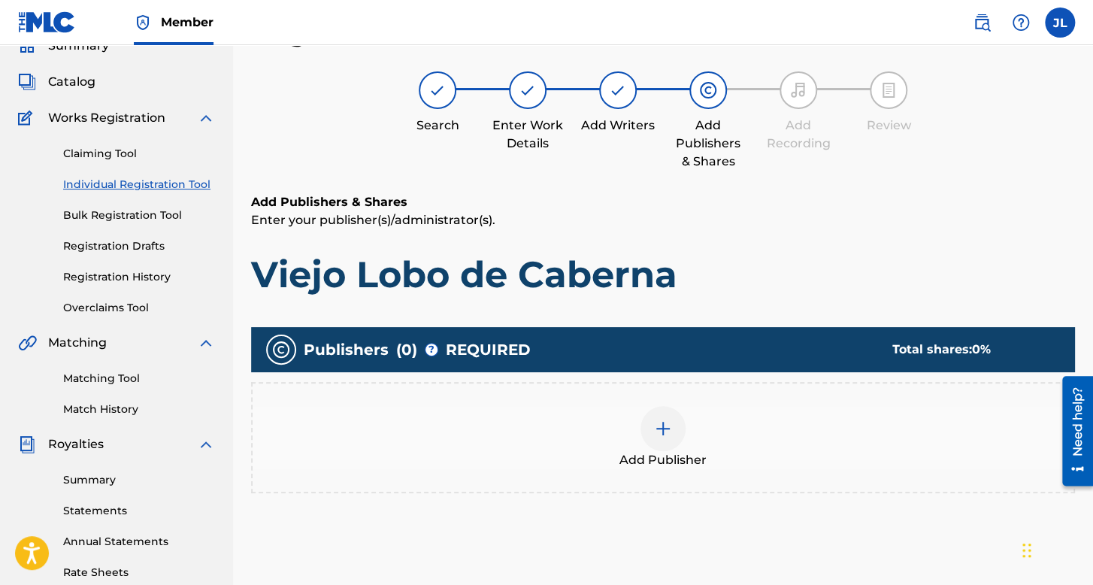
click at [681, 418] on div at bounding box center [662, 428] width 45 height 45
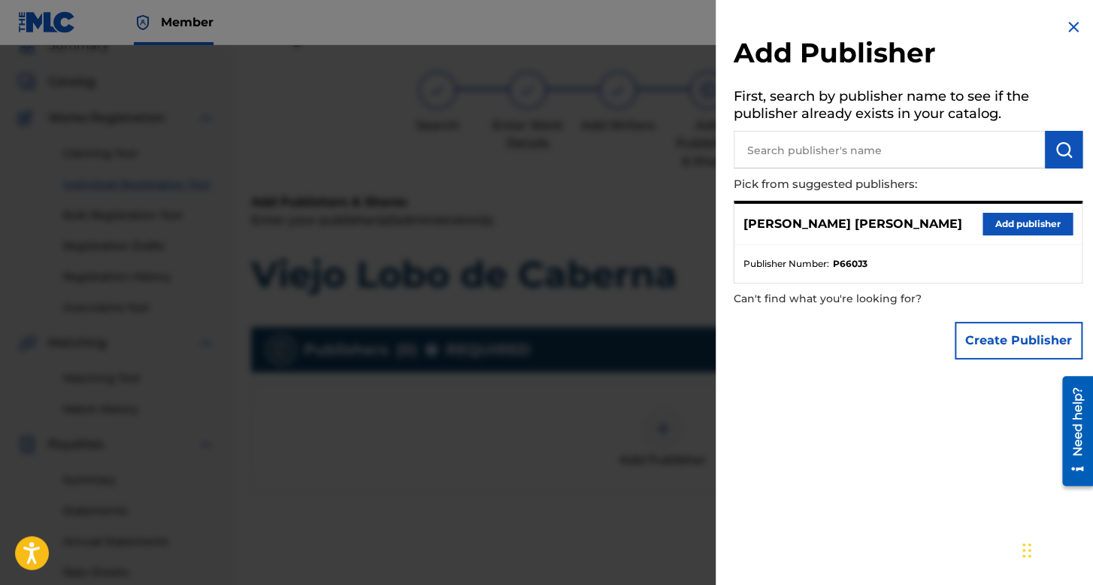
click at [1012, 217] on button "Add publisher" at bounding box center [1027, 224] width 90 height 23
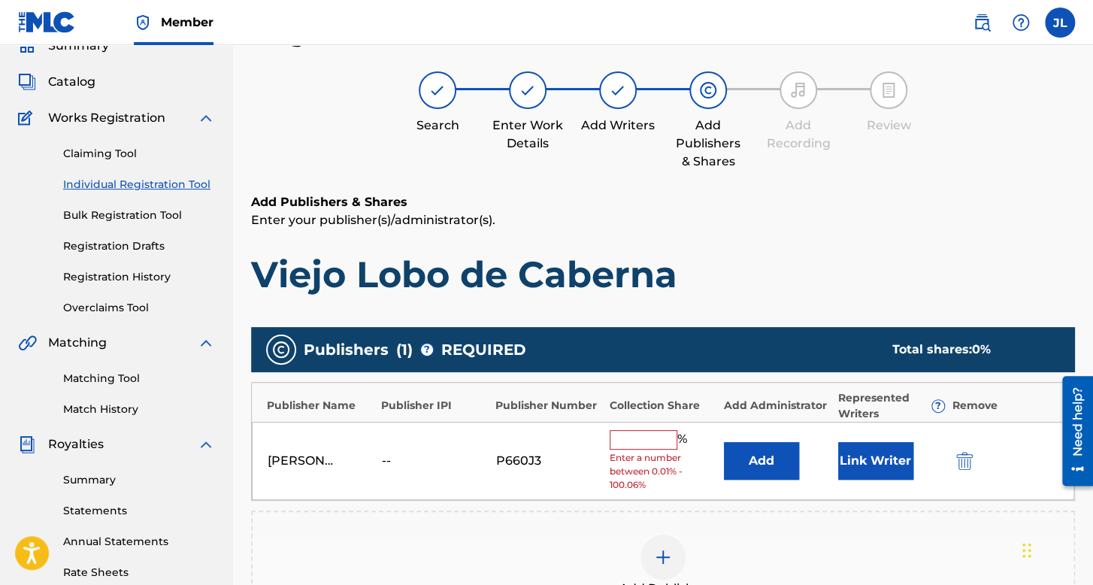
click at [635, 436] on input "text" at bounding box center [643, 440] width 68 height 20
type input "100"
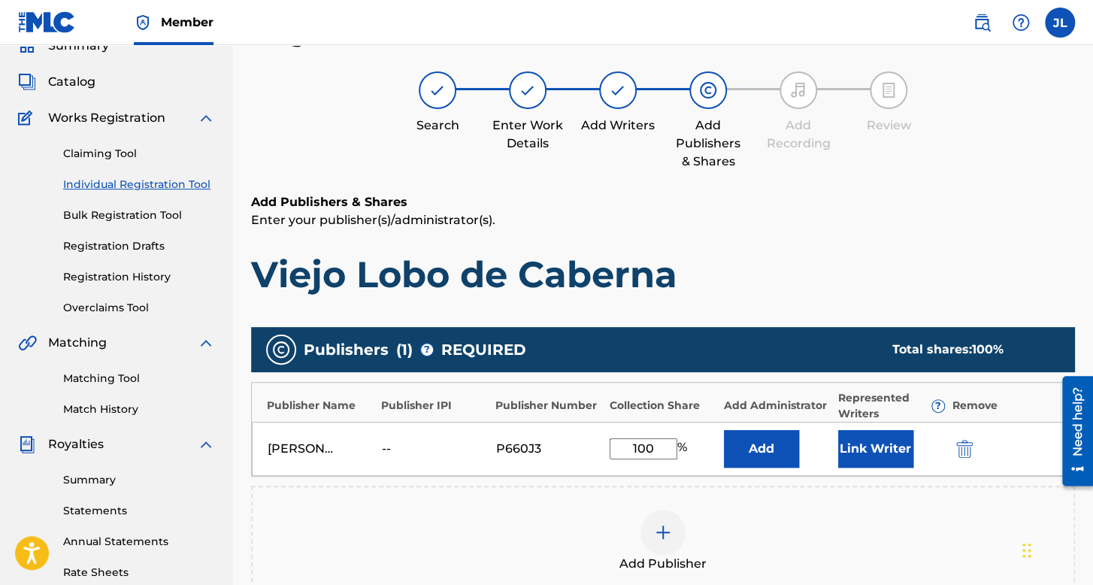
click at [857, 454] on button "Link Writer" at bounding box center [875, 449] width 75 height 38
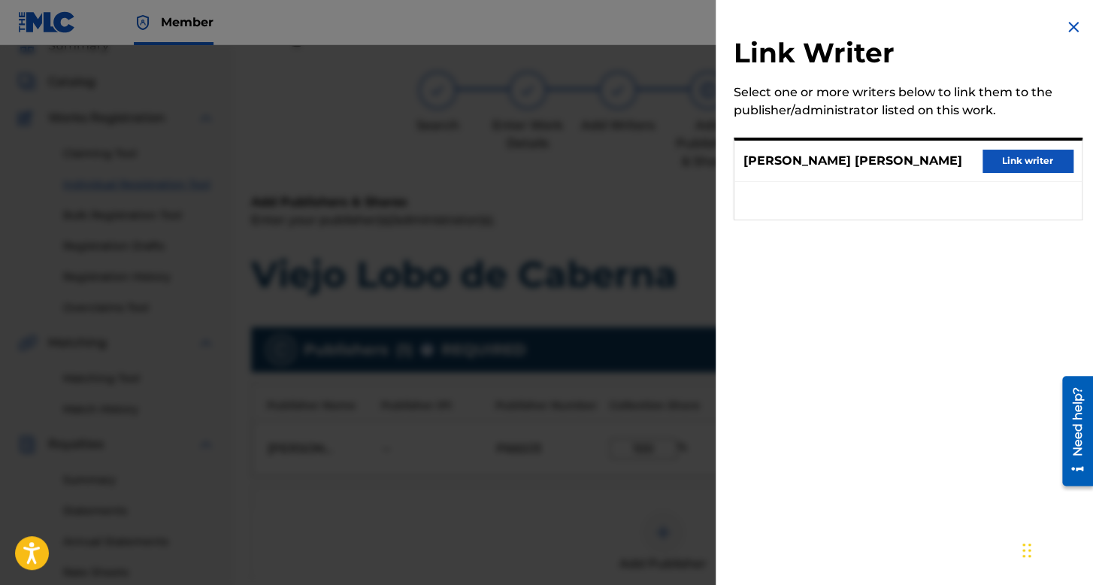
click at [1047, 145] on div "[PERSON_NAME] [PERSON_NAME] Link writer" at bounding box center [907, 161] width 347 height 41
click at [1047, 154] on button "Link writer" at bounding box center [1027, 161] width 90 height 23
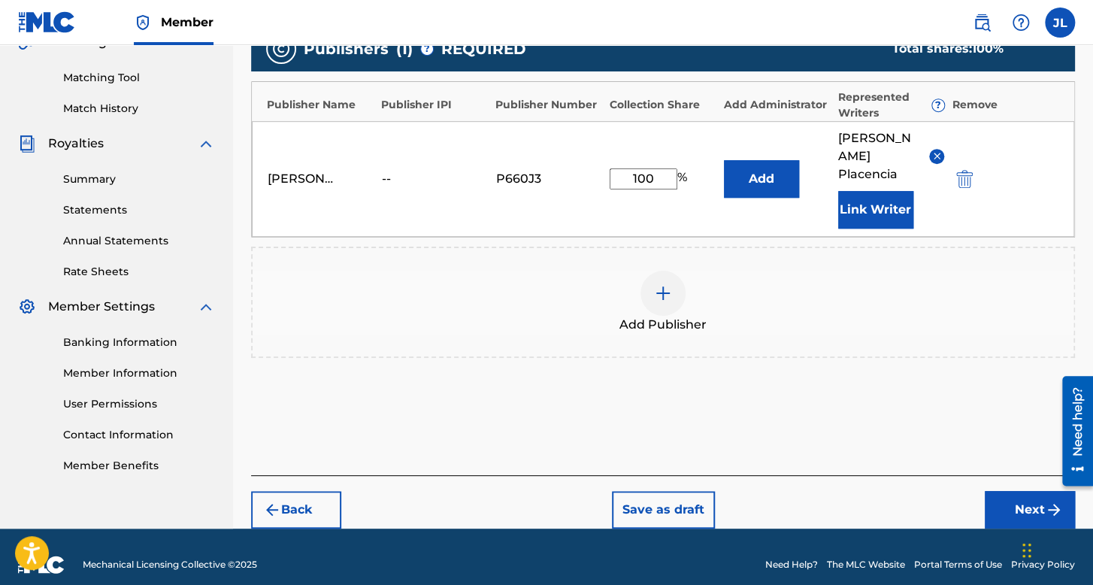
click at [993, 501] on button "Next" at bounding box center [1029, 510] width 90 height 38
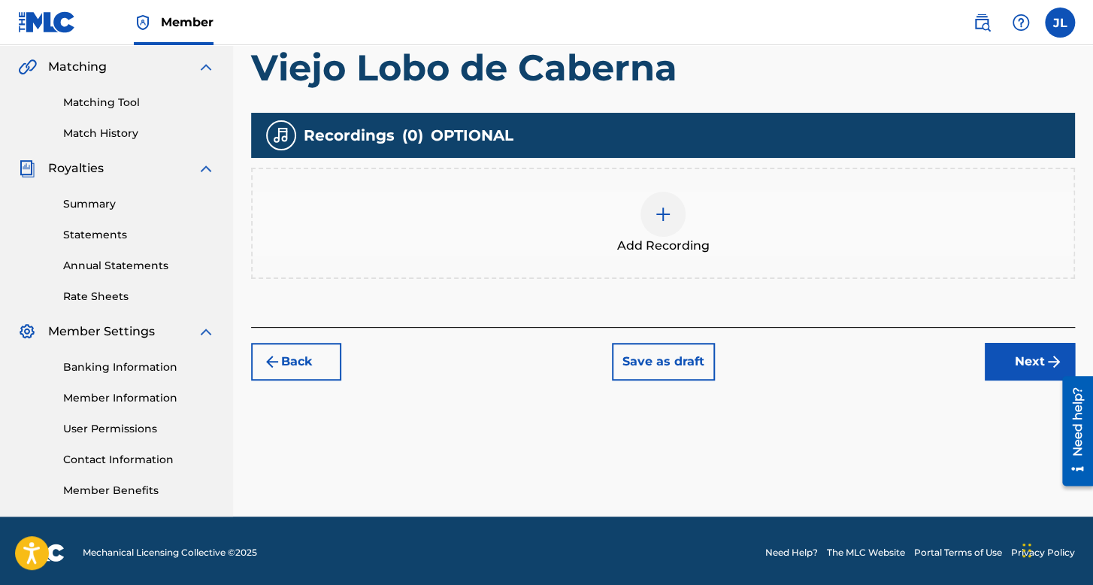
scroll to position [347, 0]
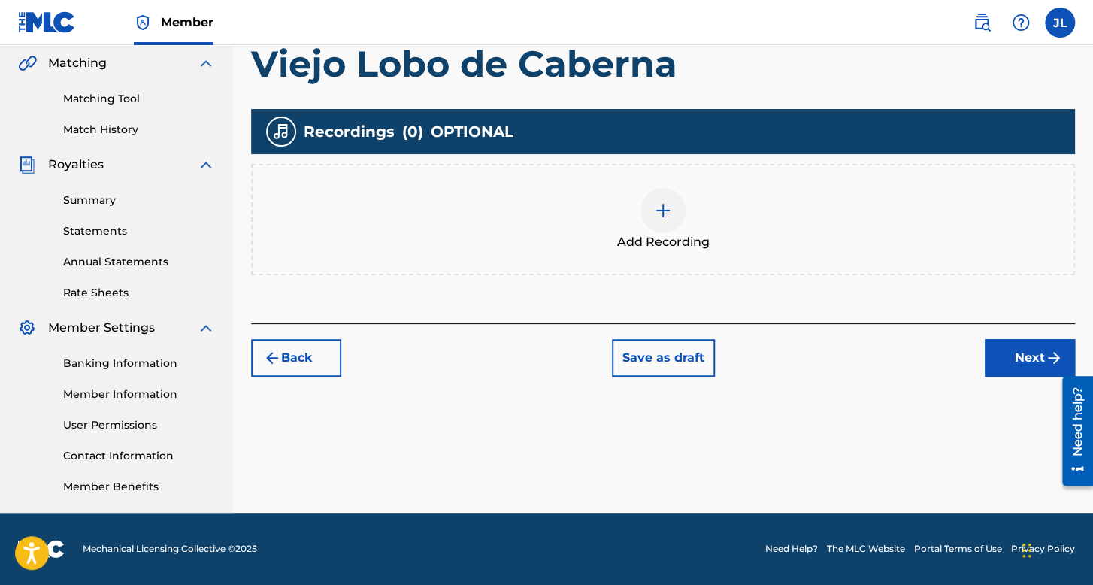
click at [661, 190] on div at bounding box center [662, 210] width 45 height 45
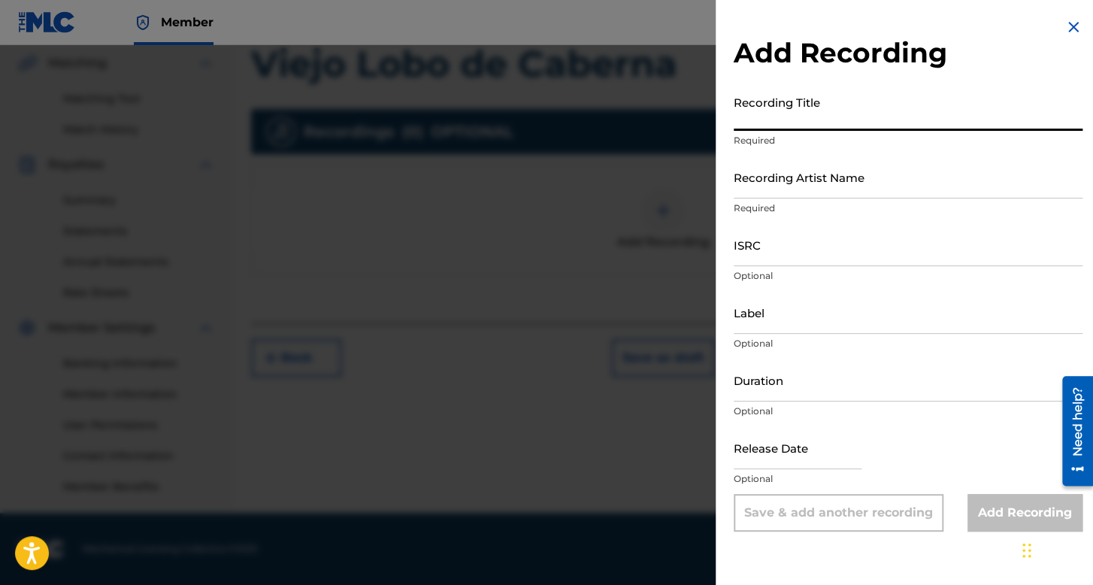
click at [781, 113] on input "Recording Title" at bounding box center [907, 109] width 349 height 43
type input "Viejo lobo de Caberna"
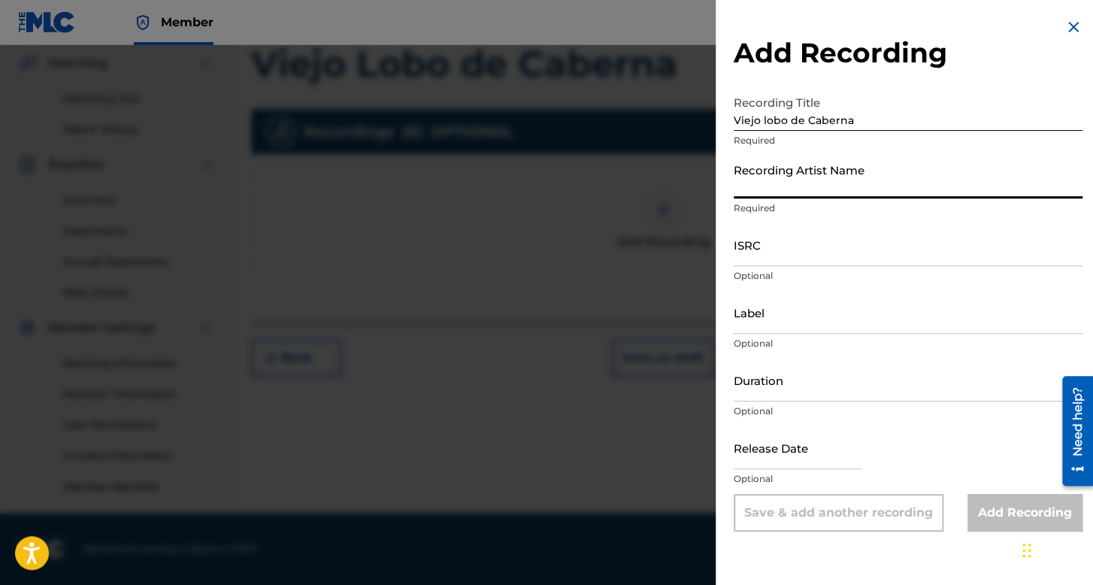
click at [772, 187] on input "Recording Artist Name" at bounding box center [907, 177] width 349 height 43
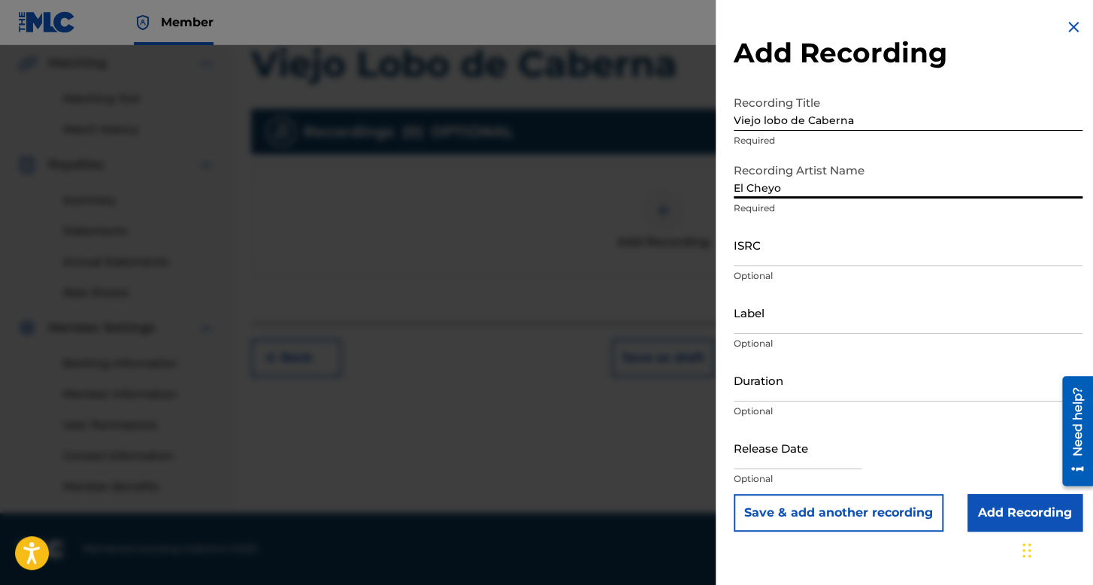
type input "El Cheyo"
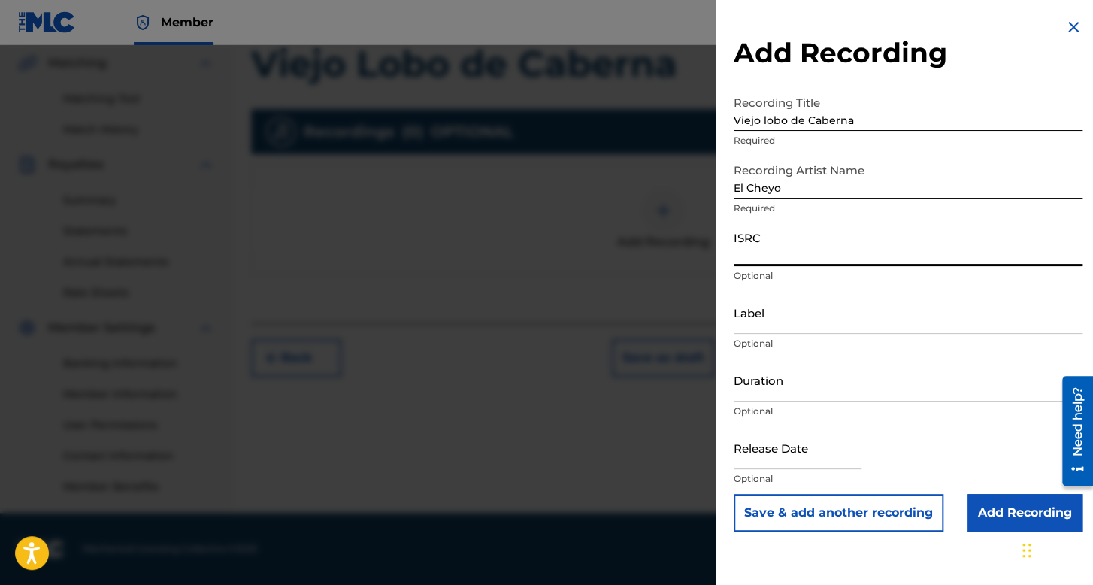
click at [766, 243] on input "ISRC" at bounding box center [907, 244] width 349 height 43
paste input "QZQMB2104030"
type input "QZQMB2104030"
click at [808, 404] on p "Optional" at bounding box center [907, 411] width 349 height 14
click at [805, 379] on input "Duration" at bounding box center [907, 379] width 349 height 43
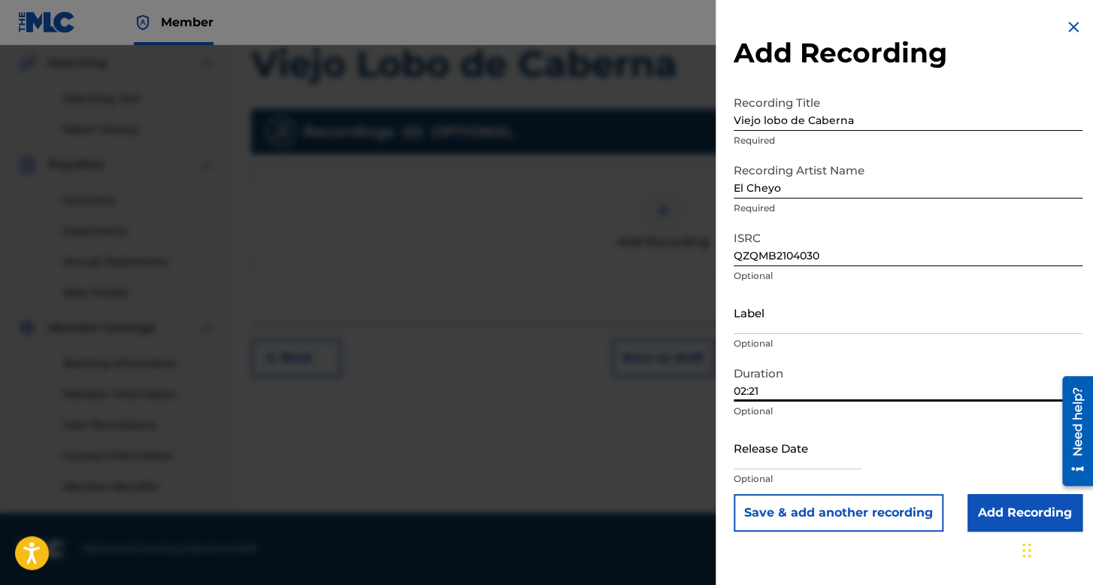
type input "02:21"
drag, startPoint x: 808, startPoint y: 464, endPoint x: 732, endPoint y: 216, distance: 260.3
click at [808, 464] on input "text" at bounding box center [797, 447] width 128 height 43
select select "7"
select select "2025"
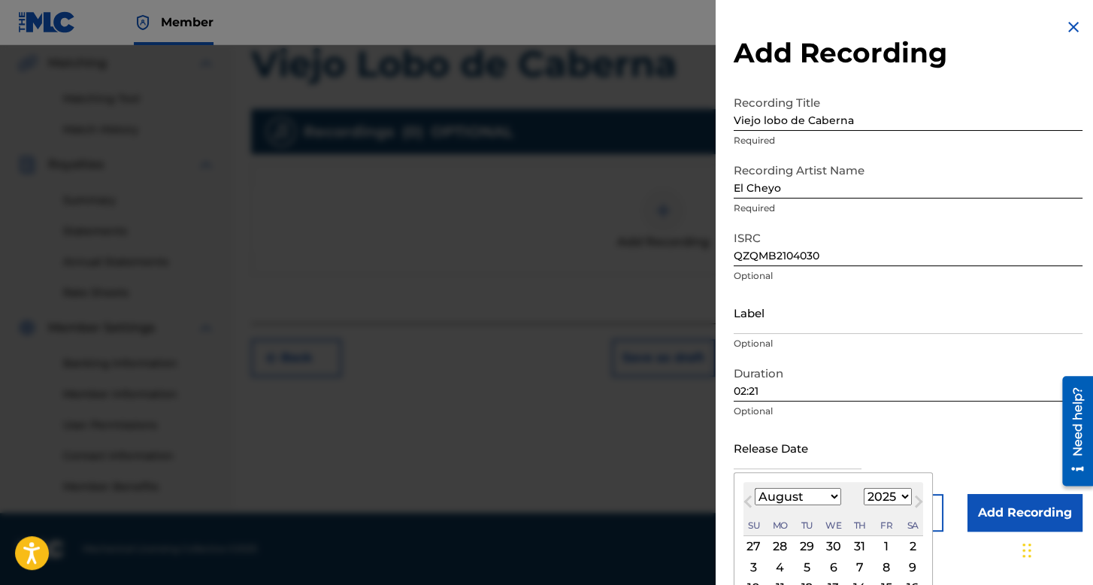
scroll to position [75, 0]
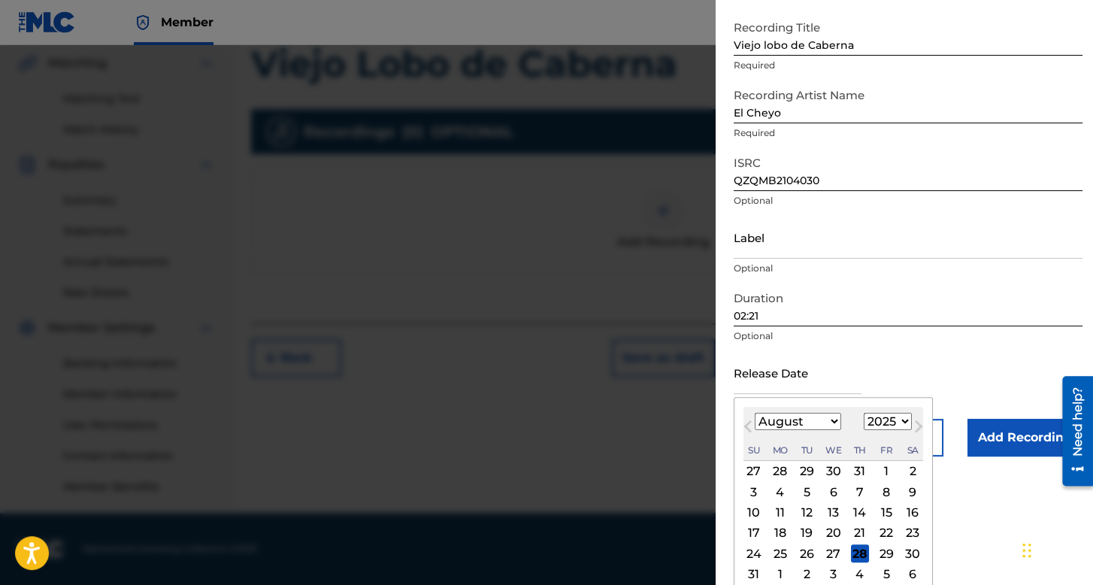
click at [825, 419] on select "January February March April May June July August September October November De…" at bounding box center [797, 421] width 86 height 17
select select "8"
click at [754, 413] on select "January February March April May June July August September October November De…" at bounding box center [797, 421] width 86 height 17
click at [891, 422] on select "1899 1900 1901 1902 1903 1904 1905 1906 1907 1908 1909 1910 1911 1912 1913 1914…" at bounding box center [887, 421] width 48 height 17
select select "2023"
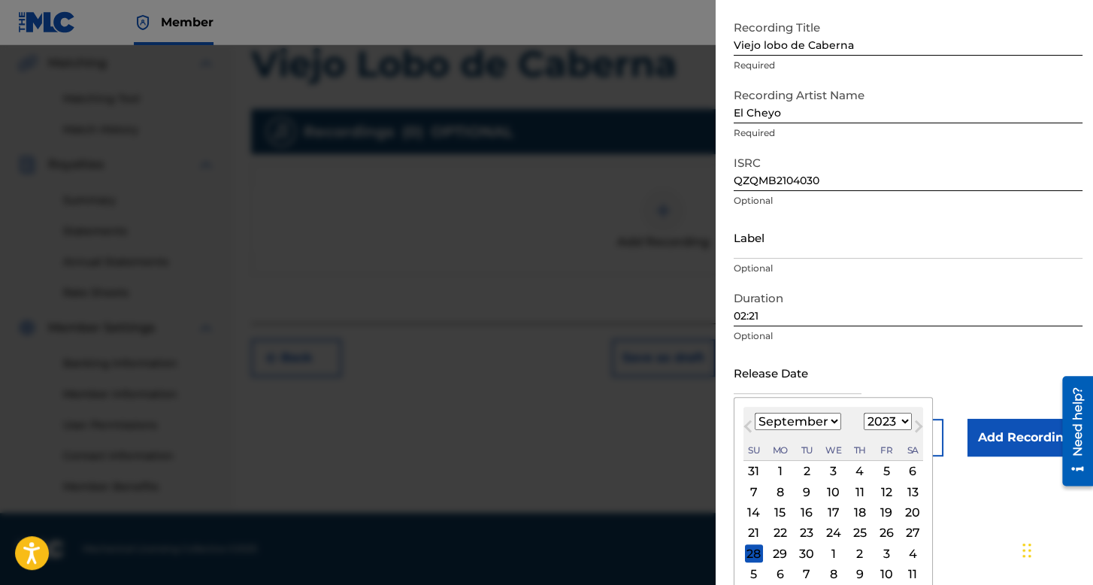
click at [863, 413] on select "1899 1900 1901 1902 1903 1904 1905 1906 1907 1908 1909 1910 1911 1912 1913 1914…" at bounding box center [887, 421] width 48 height 17
click at [887, 470] on div "1" at bounding box center [886, 471] width 18 height 18
type input "[DATE]"
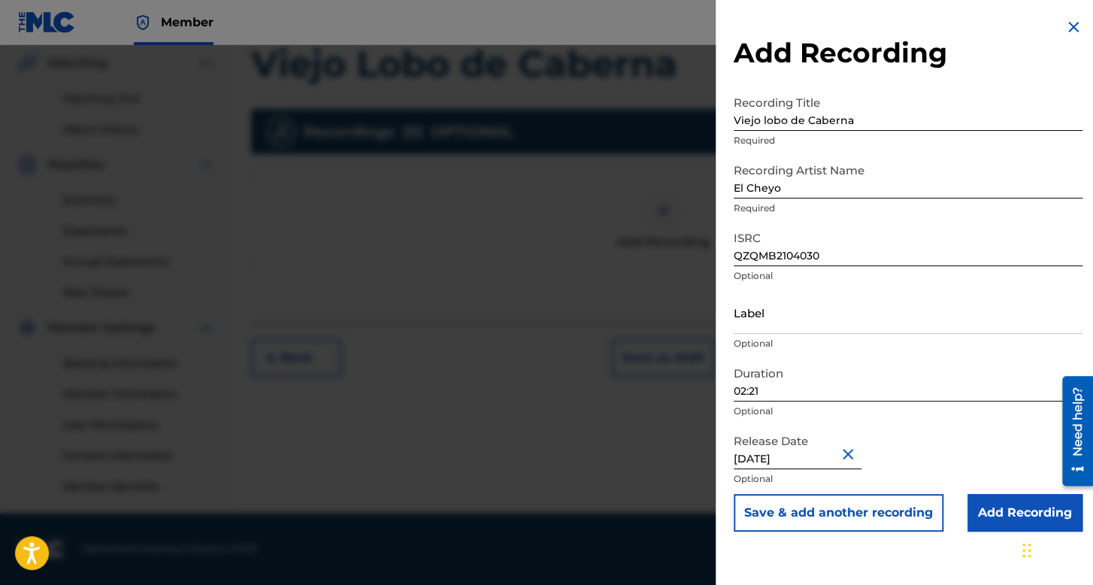
scroll to position [0, 0]
click at [1007, 518] on input "Add Recording" at bounding box center [1024, 513] width 115 height 38
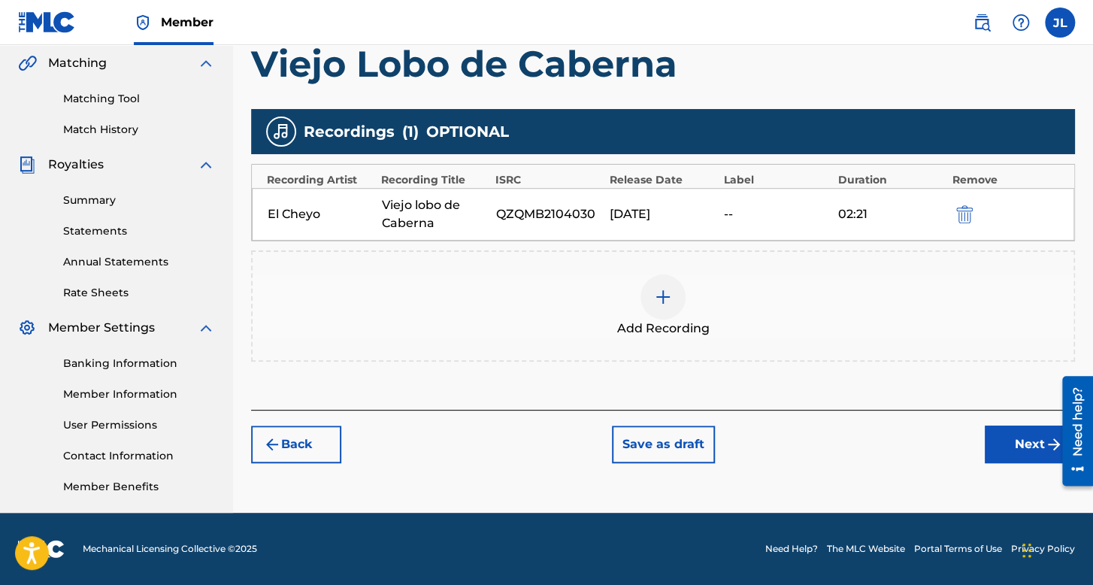
click at [996, 454] on button "Next" at bounding box center [1029, 444] width 90 height 38
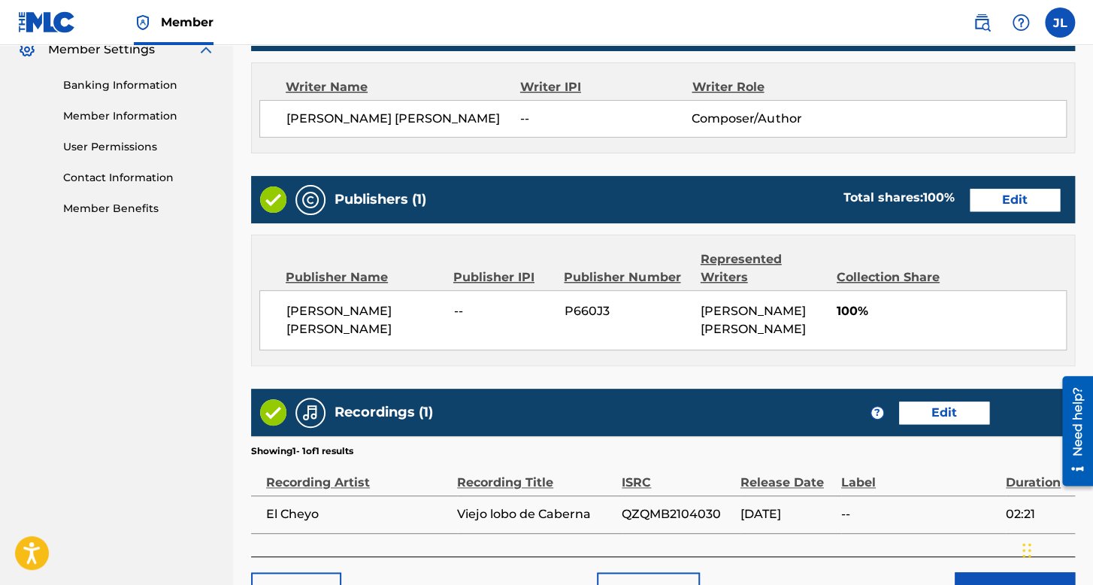
scroll to position [721, 0]
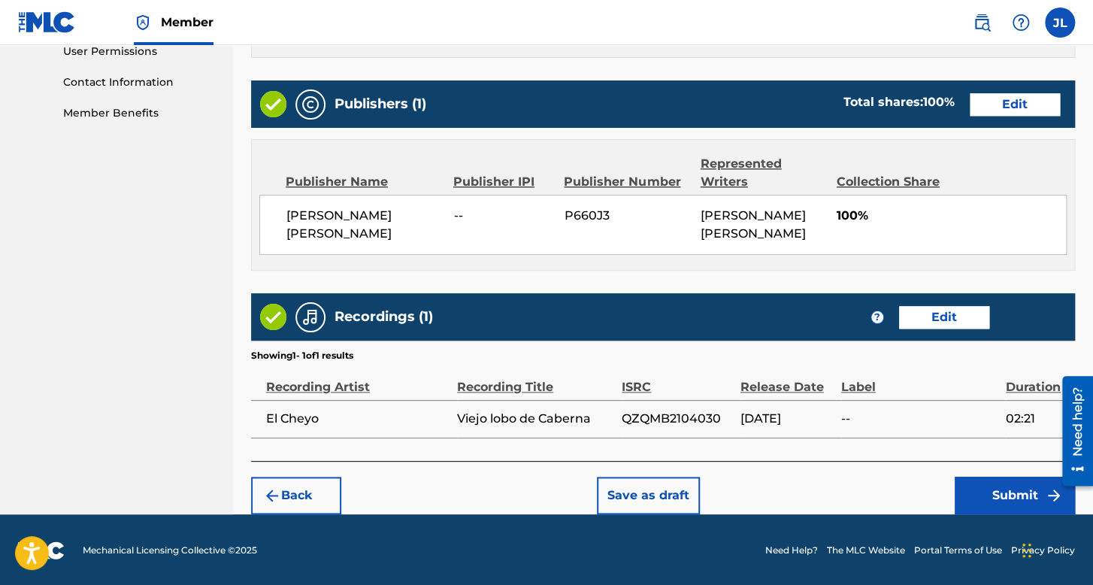
click at [1000, 479] on button "Submit" at bounding box center [1014, 495] width 120 height 38
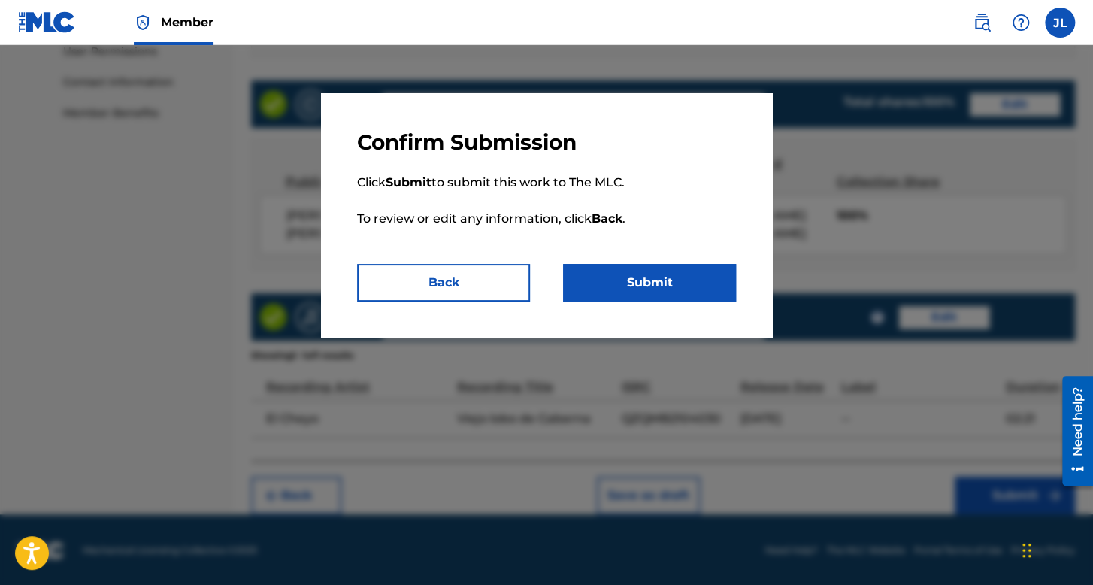
click at [669, 275] on button "Submit" at bounding box center [649, 283] width 173 height 38
